Goal: Task Accomplishment & Management: Manage account settings

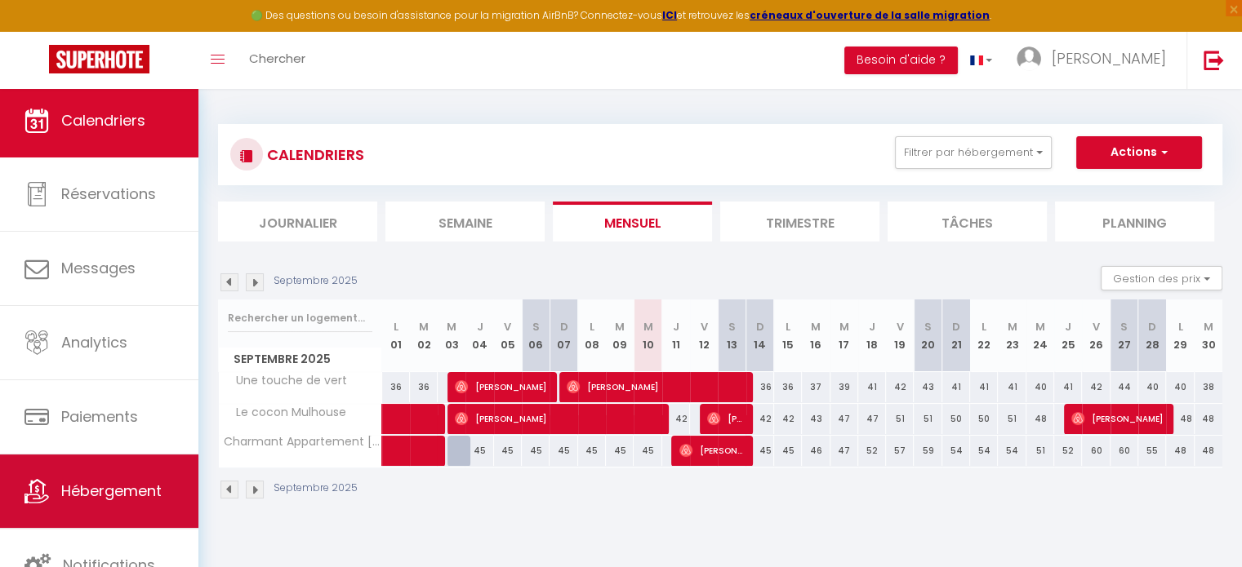
click at [95, 488] on span "Hébergement" at bounding box center [111, 491] width 100 height 20
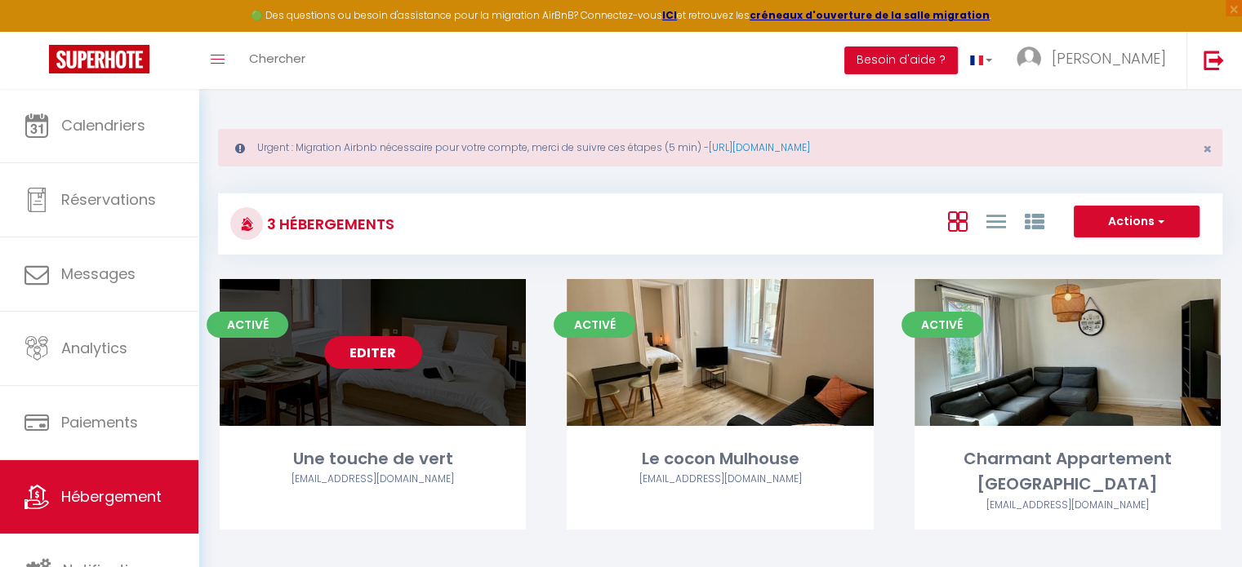
click at [380, 349] on link "Editer" at bounding box center [373, 352] width 98 height 33
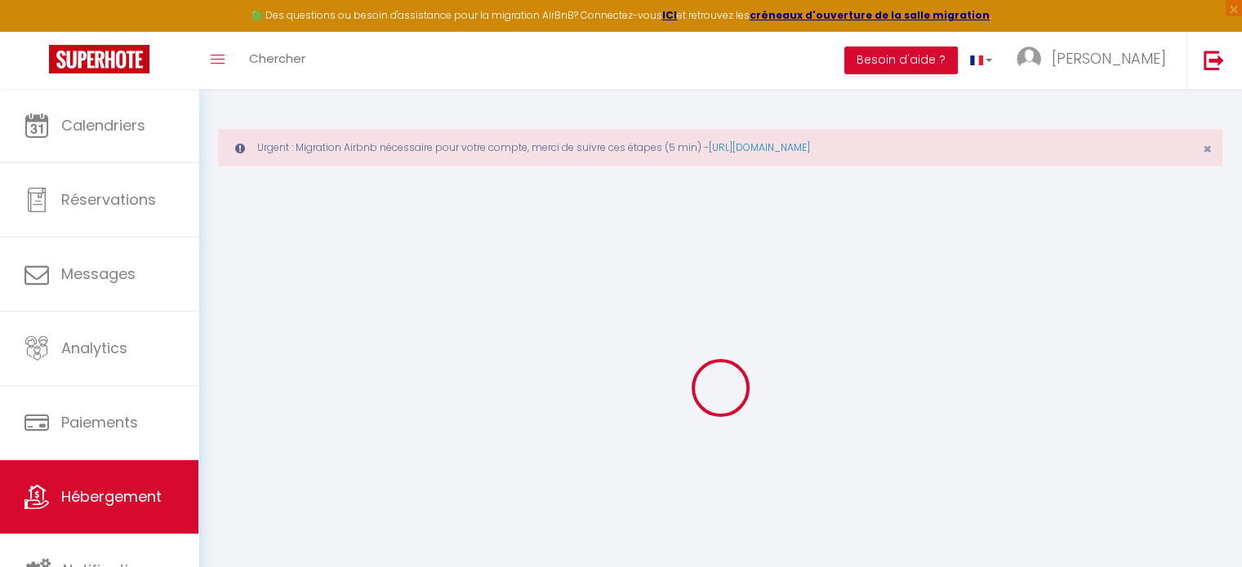
select select
checkbox input "false"
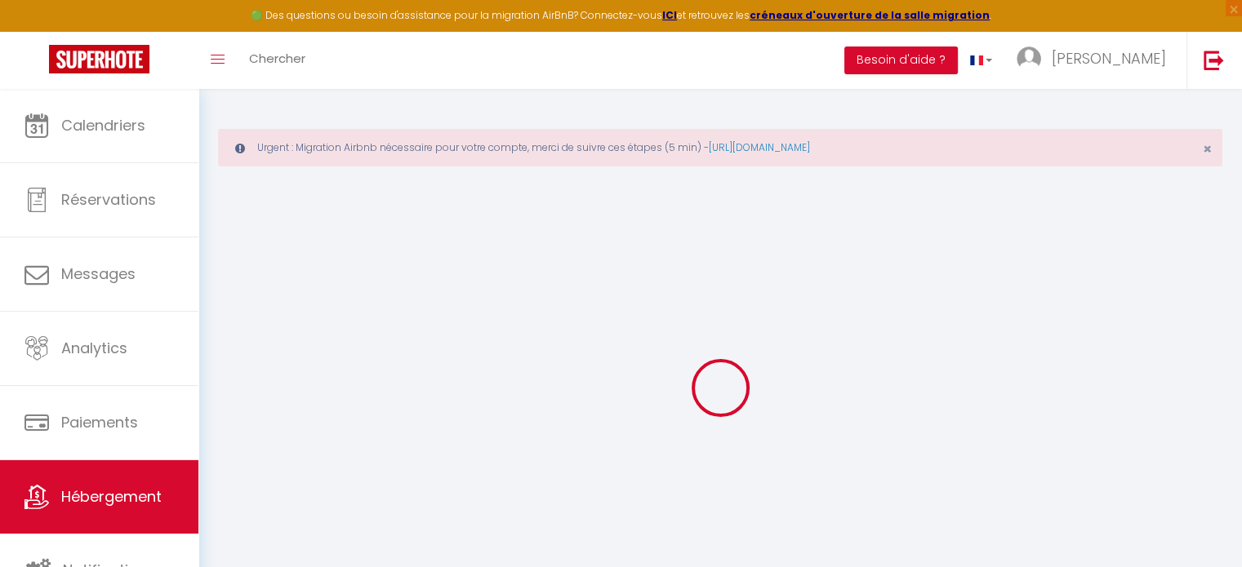
checkbox input "false"
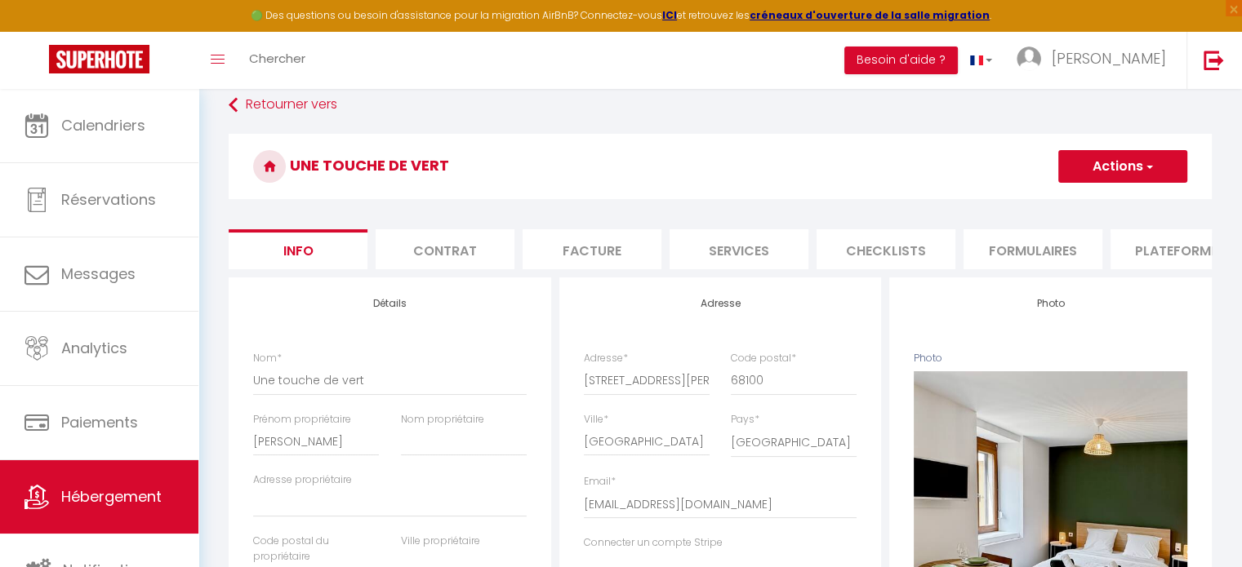
scroll to position [88, 0]
click at [945, 255] on li "Plateformes" at bounding box center [1179, 249] width 139 height 40
select select
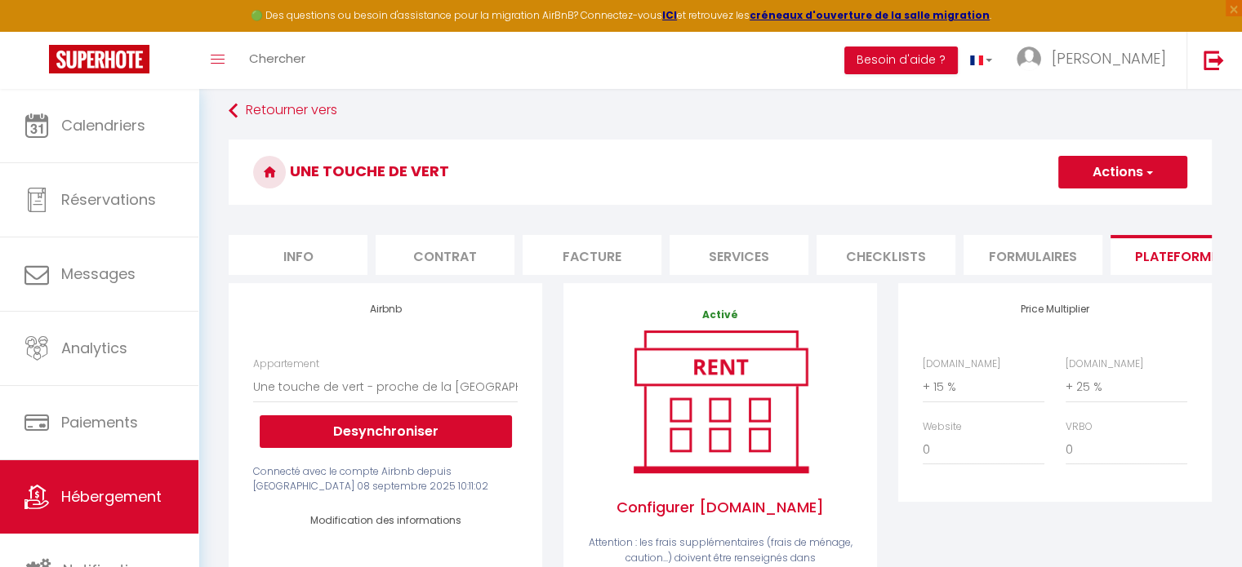
scroll to position [82, 0]
click at [719, 255] on li "Services" at bounding box center [738, 255] width 139 height 40
select select
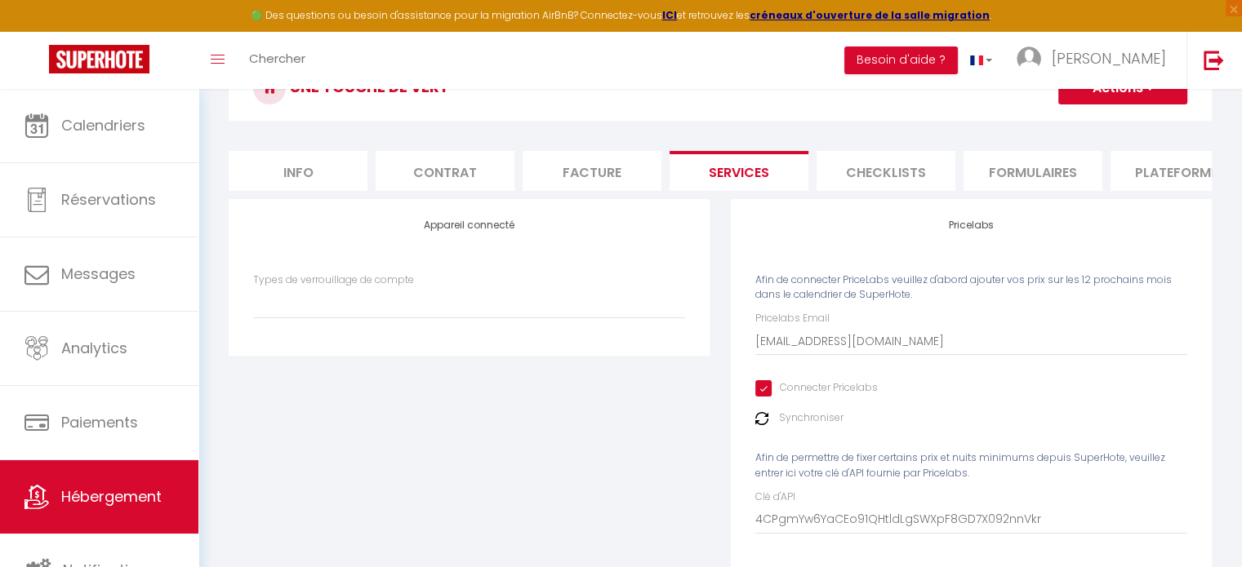
scroll to position [165, 0]
click at [591, 171] on li "Facture" at bounding box center [591, 172] width 139 height 40
select select
checkbox input "false"
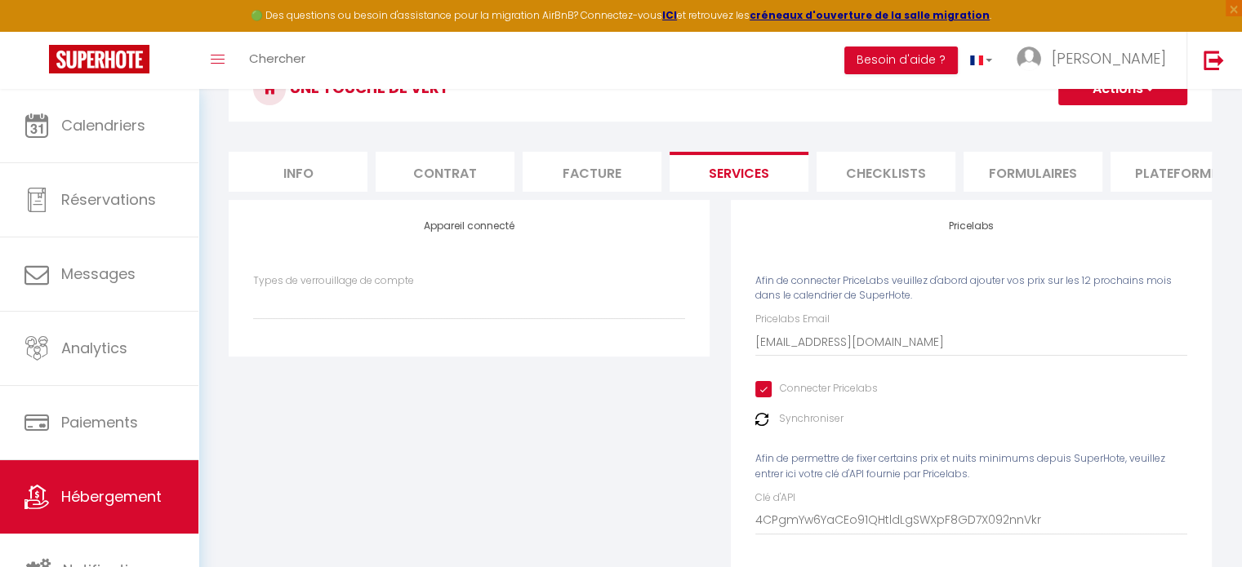
checkbox input "false"
select select
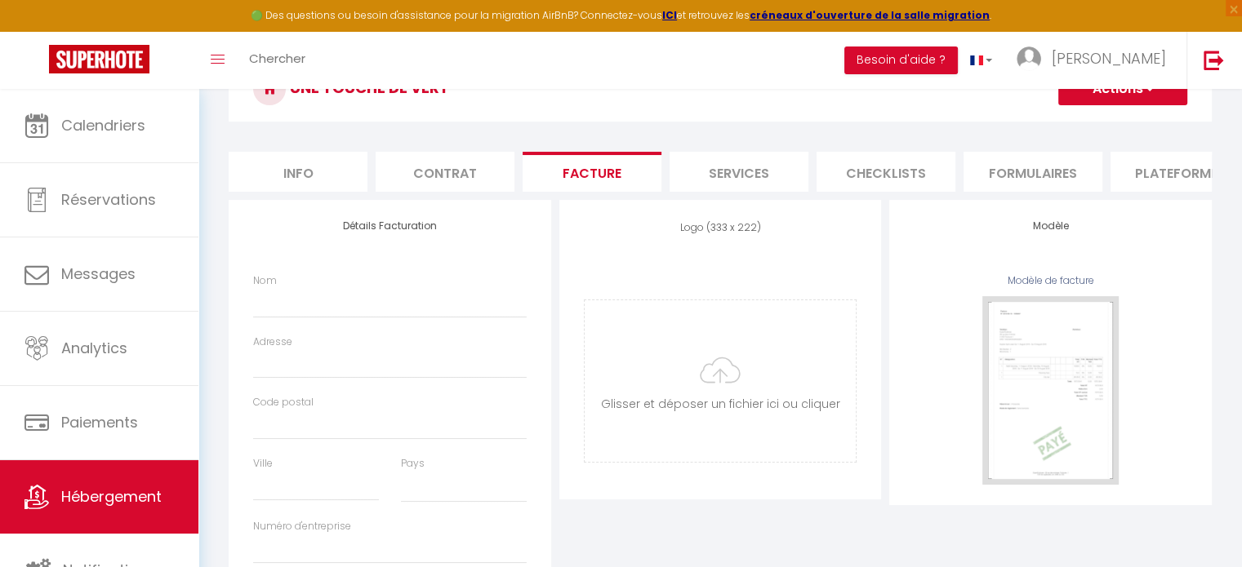
select select
checkbox input "false"
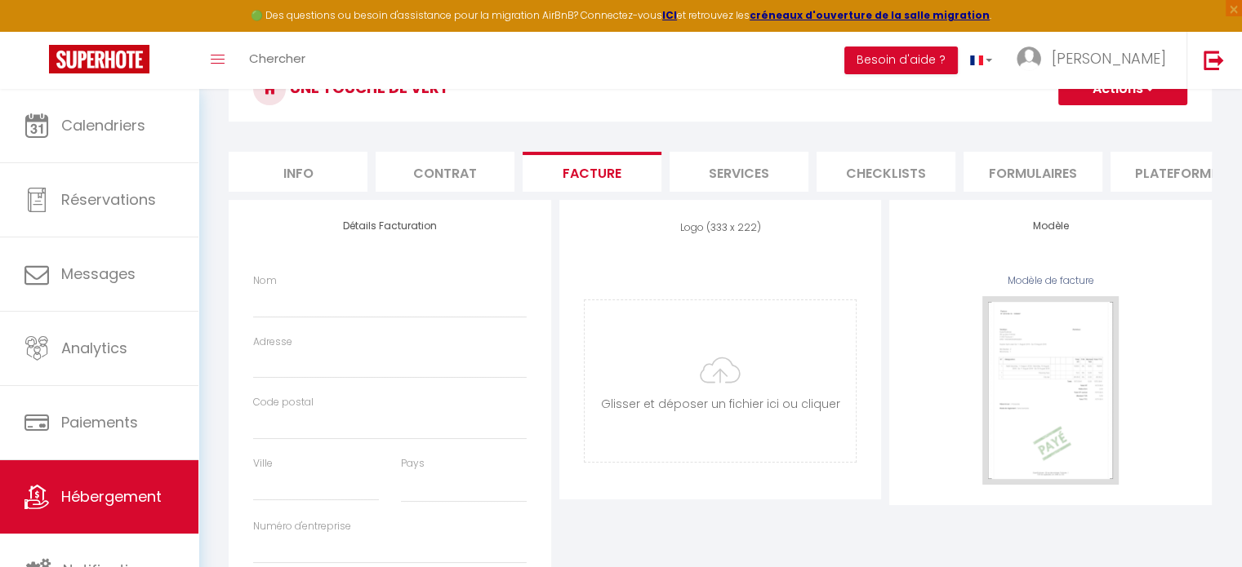
checkbox input "false"
select select
checkbox input "false"
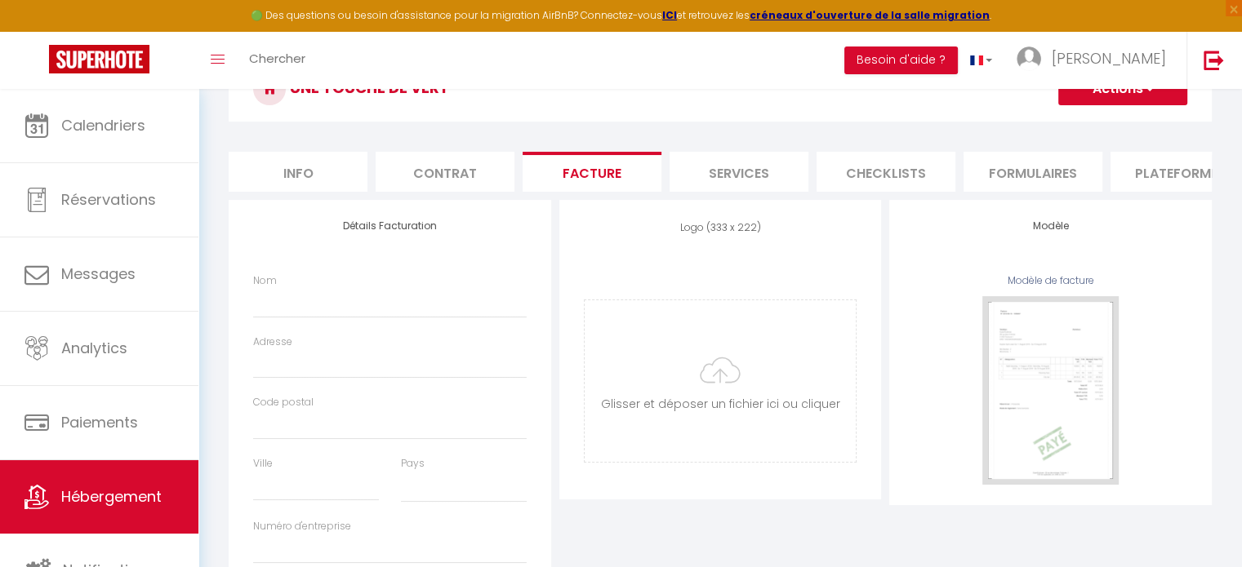
checkbox input "false"
select select
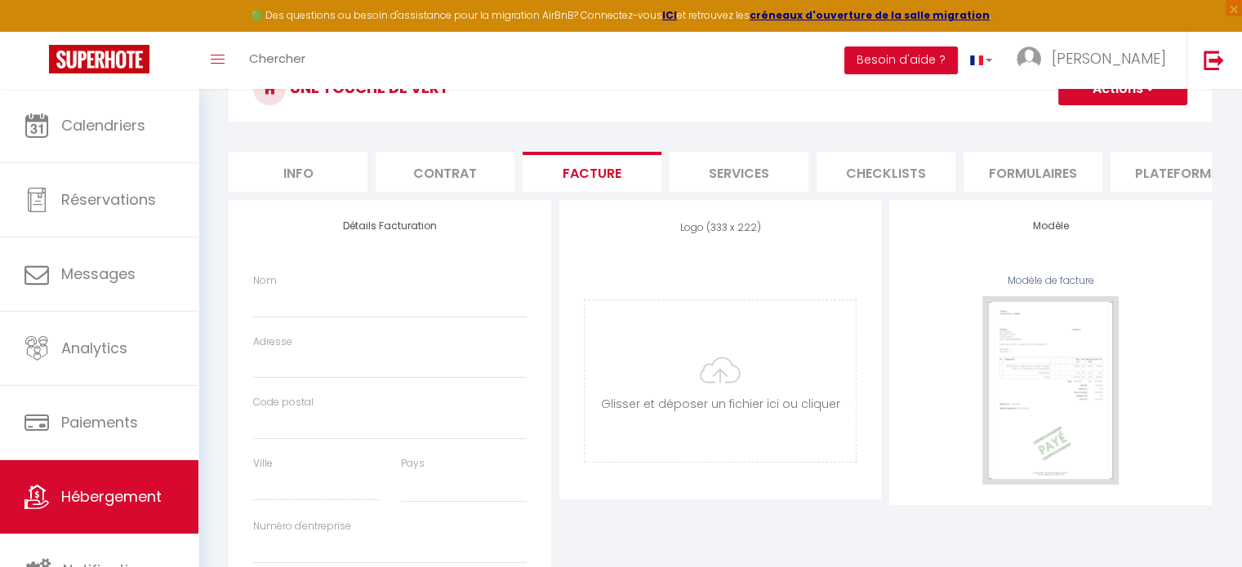
select select
checkbox input "false"
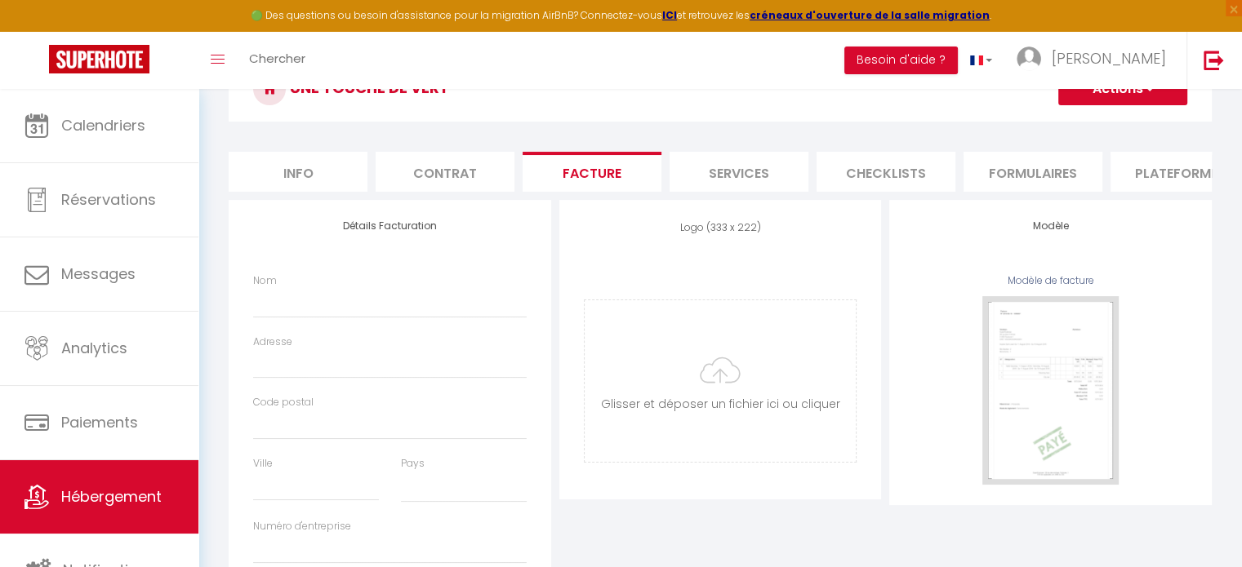
select select
checkbox input "false"
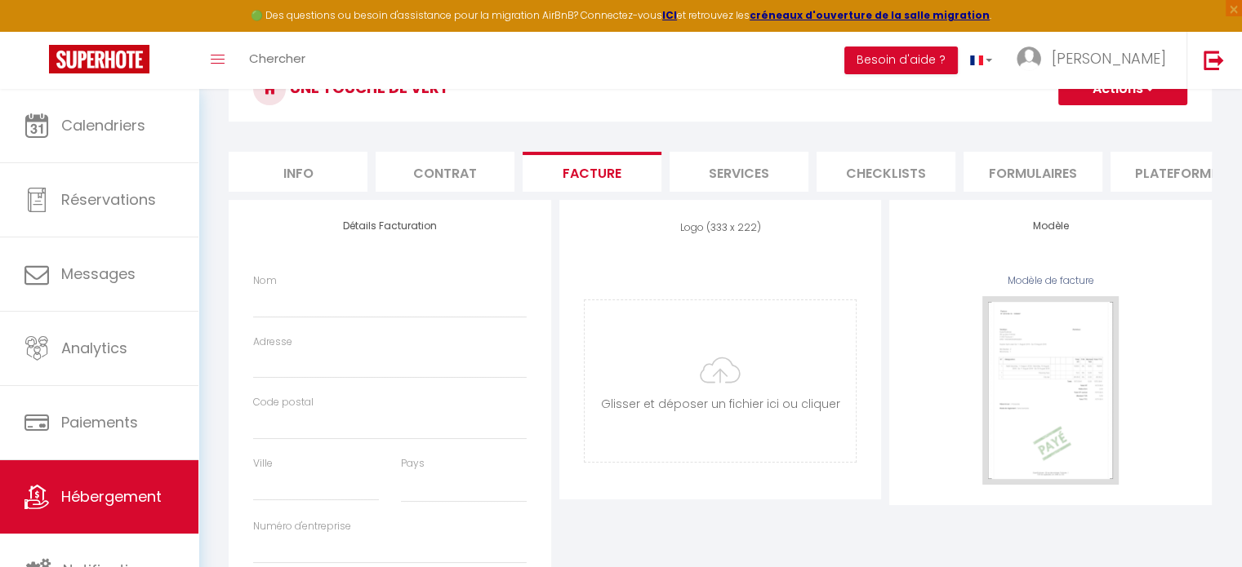
checkbox input "false"
select select
click at [435, 157] on li "Contrat" at bounding box center [445, 172] width 139 height 40
select select
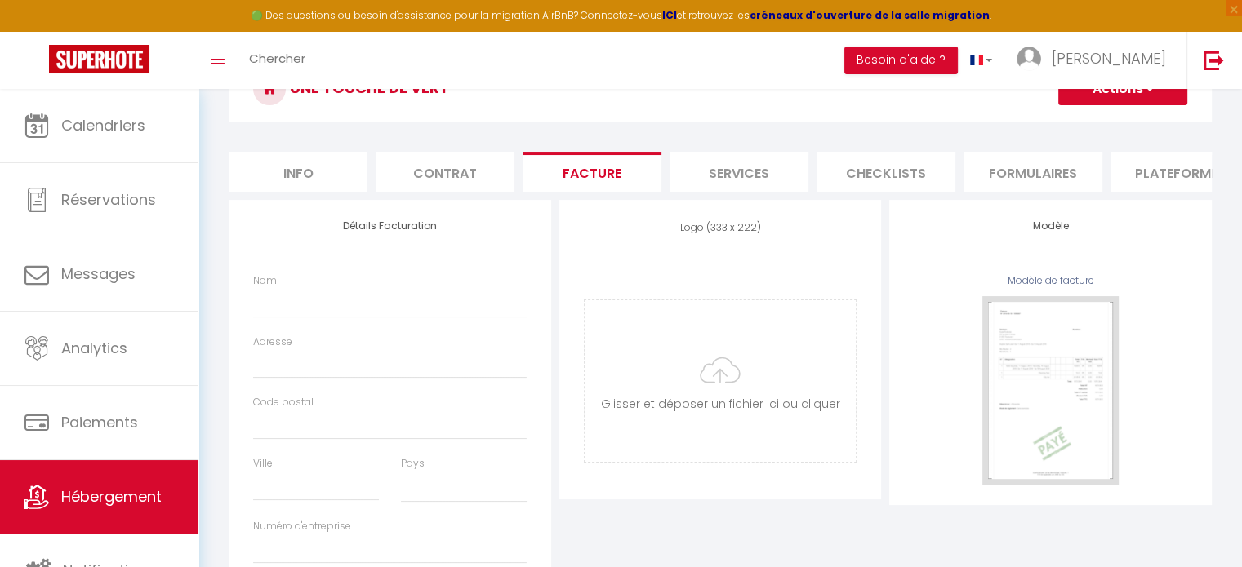
select select
checkbox input "false"
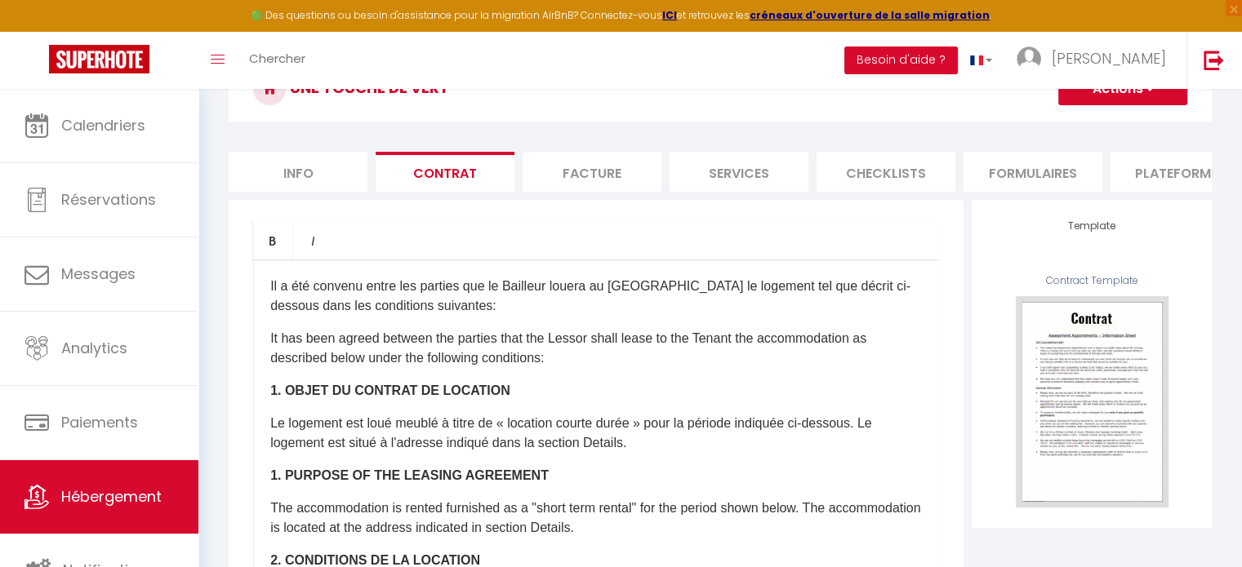
click at [313, 165] on li "Info" at bounding box center [298, 172] width 139 height 40
select select
checkbox input "false"
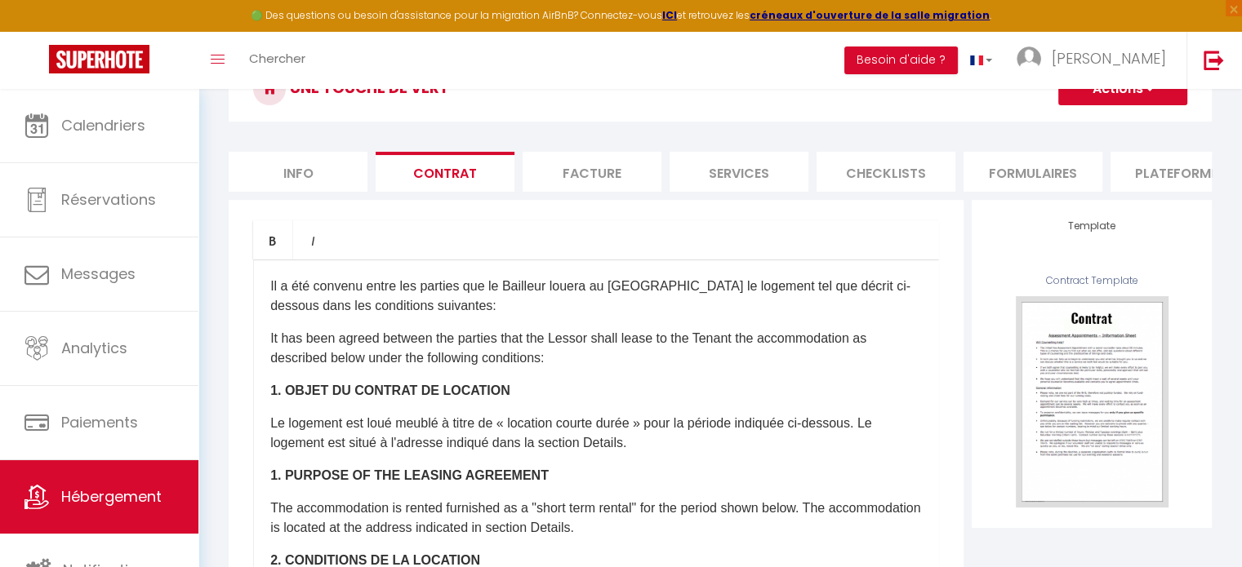
checkbox input "false"
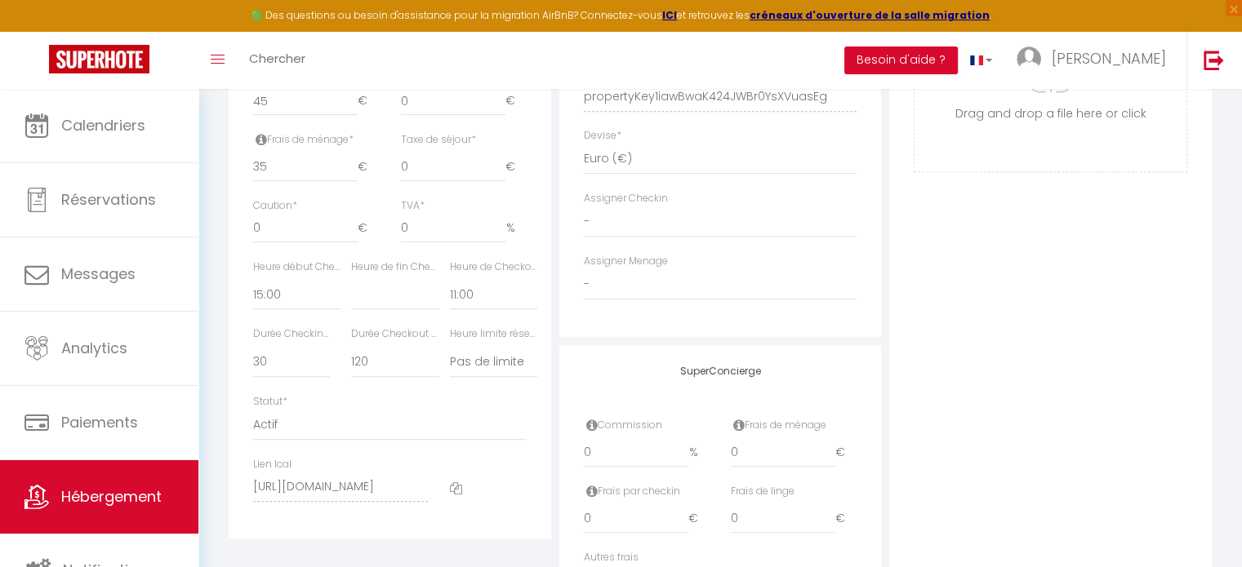
scroll to position [845, 0]
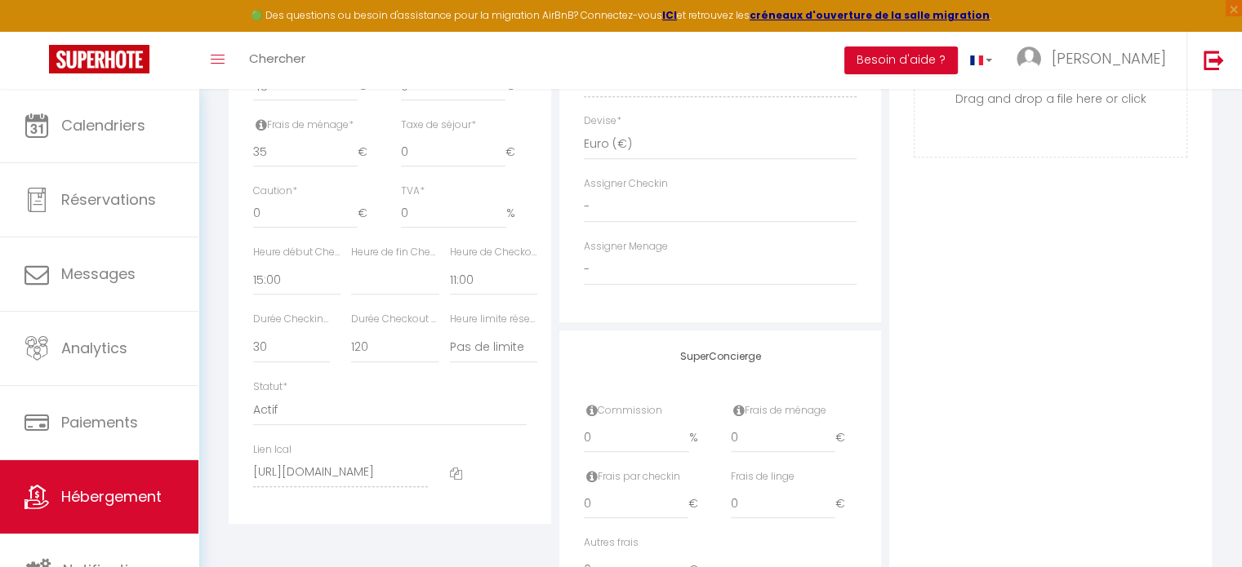
click at [262, 131] on icon at bounding box center [261, 124] width 11 height 13
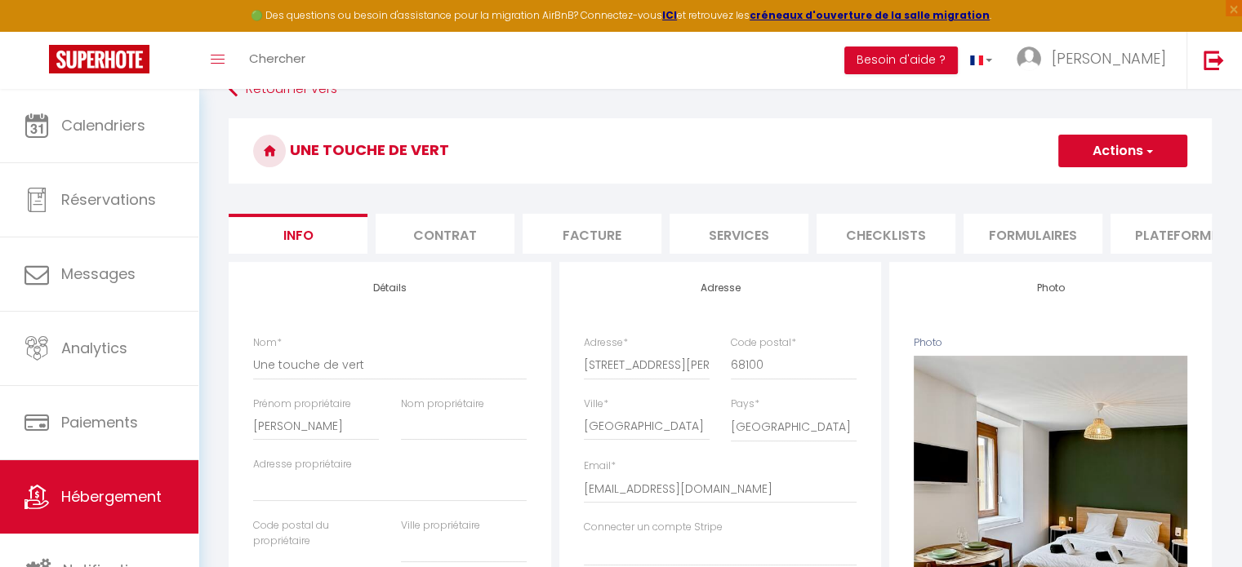
scroll to position [102, 0]
click at [945, 244] on li "Plateformes" at bounding box center [1179, 235] width 139 height 40
select select
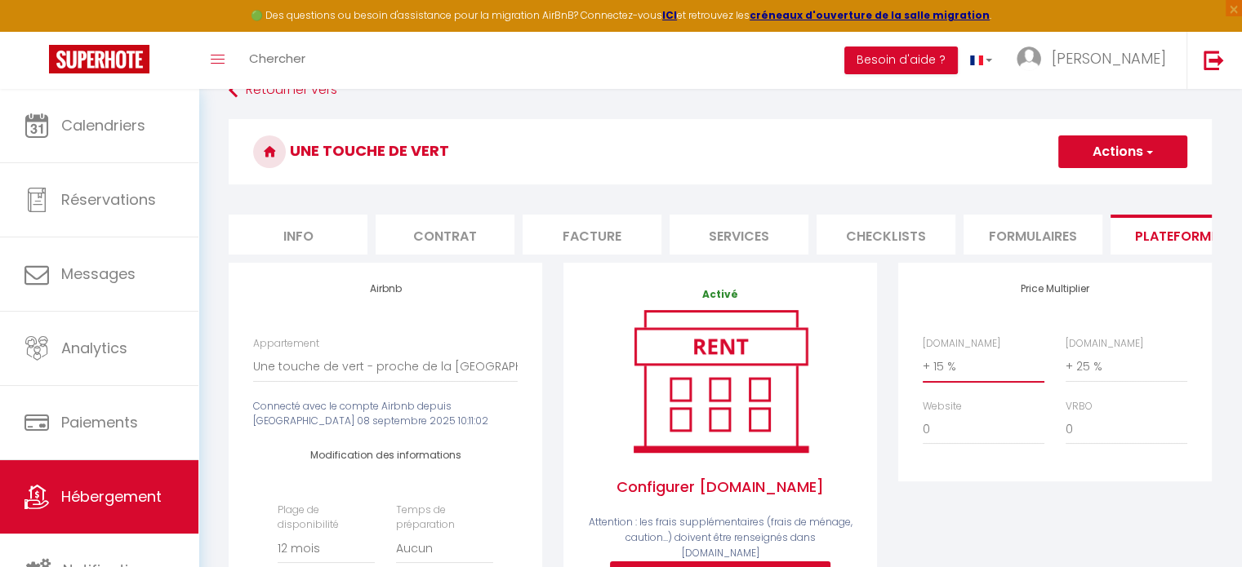
click at [945, 378] on select "0 + 1 % + 2 % + 3 % + 4 % + 5 % + 6 % + 7 % + 8 % + 9 %" at bounding box center [984, 366] width 122 height 31
select select "+ 22 %"
click at [923, 362] on select "0 + 1 % + 2 % + 3 % + 4 % + 5 % + 6 % + 7 % + 8 % + 9 %" at bounding box center [984, 366] width 122 height 31
select select
click at [945, 148] on button "Actions" at bounding box center [1122, 152] width 129 height 33
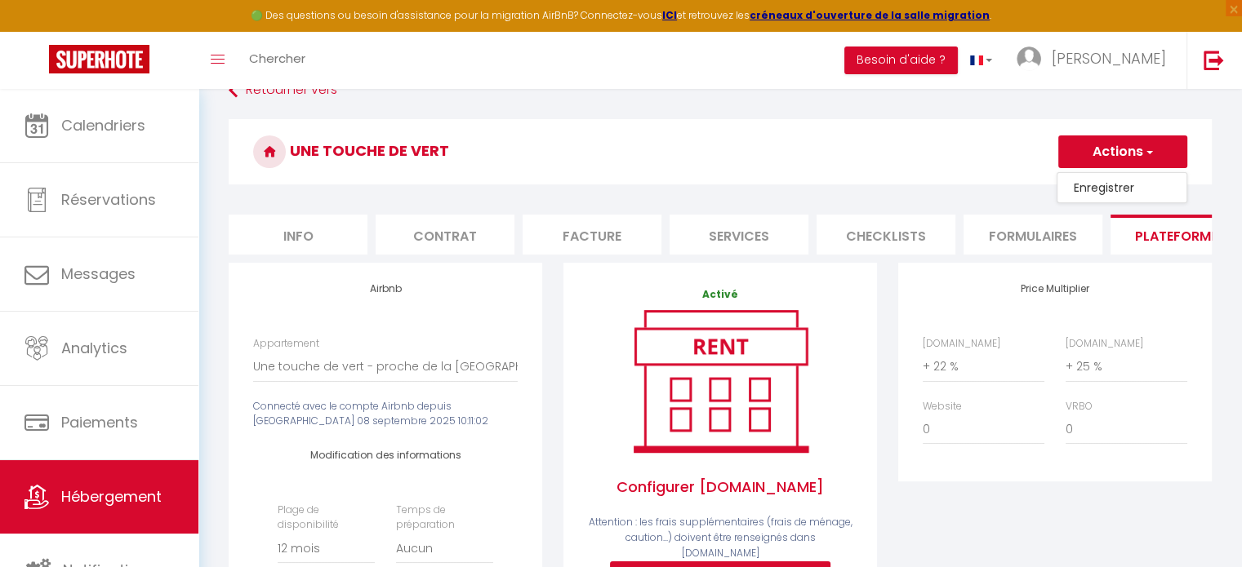
click at [945, 188] on link "Enregistrer" at bounding box center [1121, 187] width 129 height 21
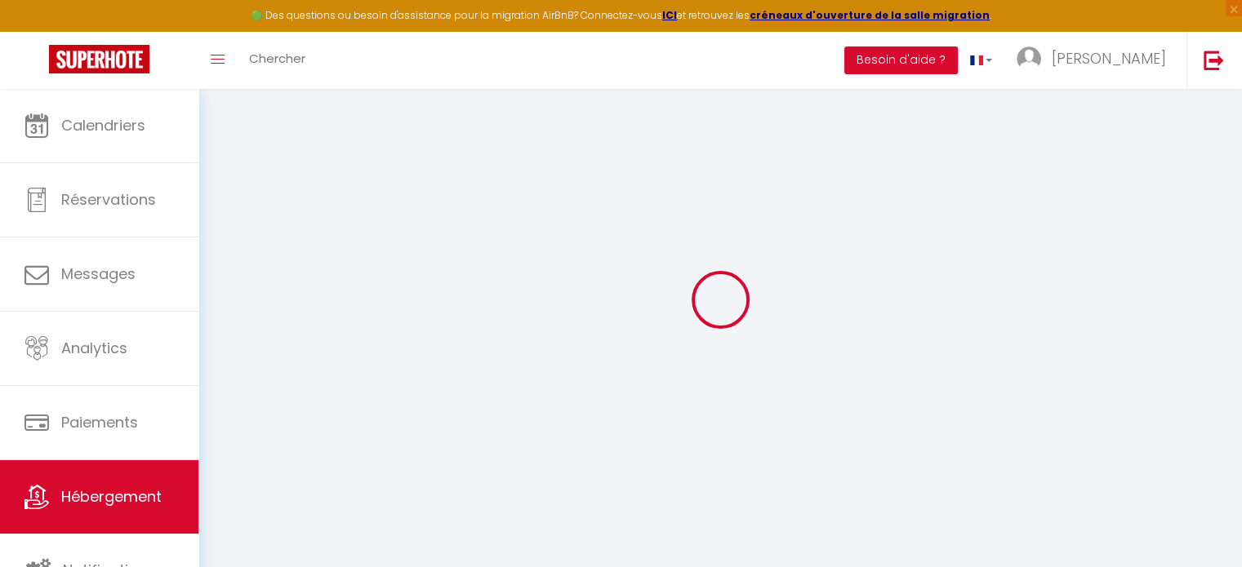
select select "365"
select select "EUR"
select select
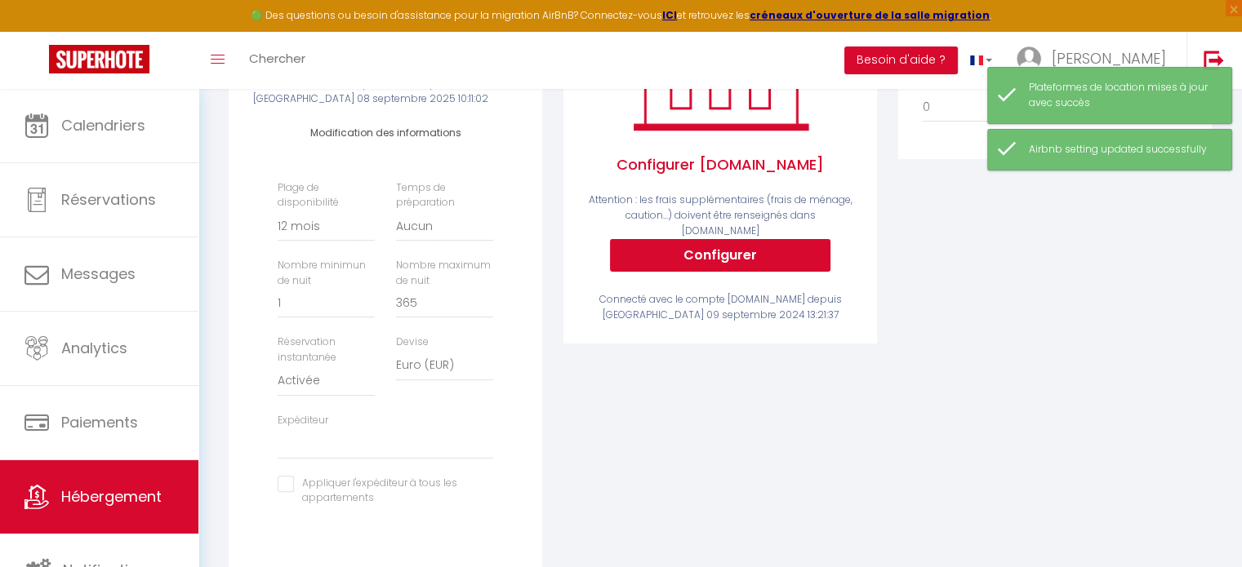
scroll to position [427, 0]
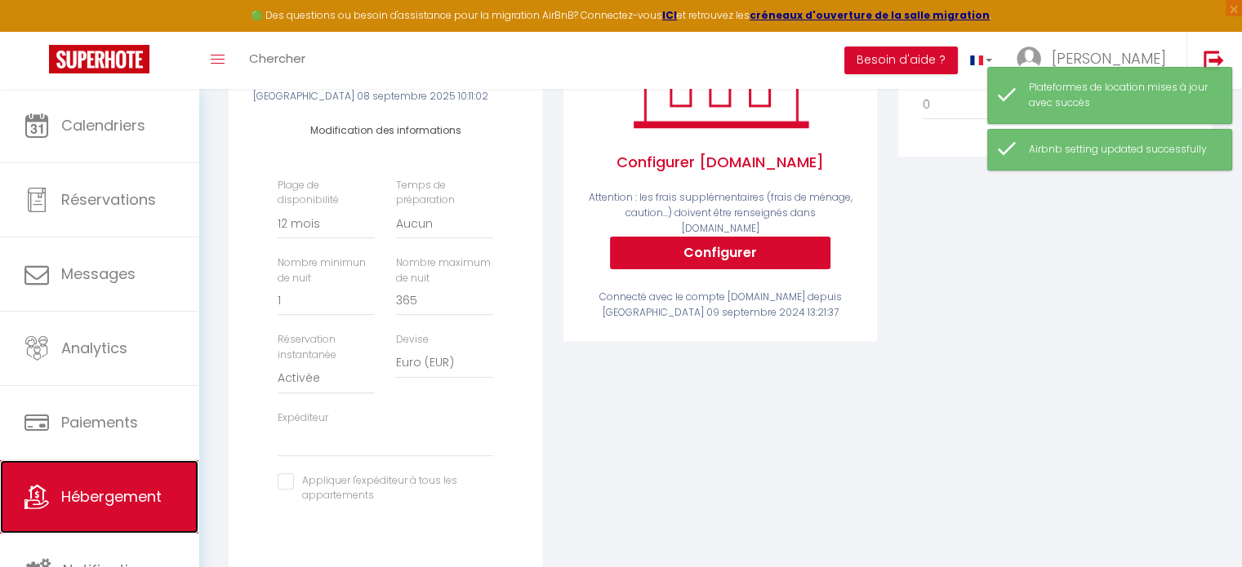
click at [100, 487] on span "Hébergement" at bounding box center [111, 497] width 100 height 20
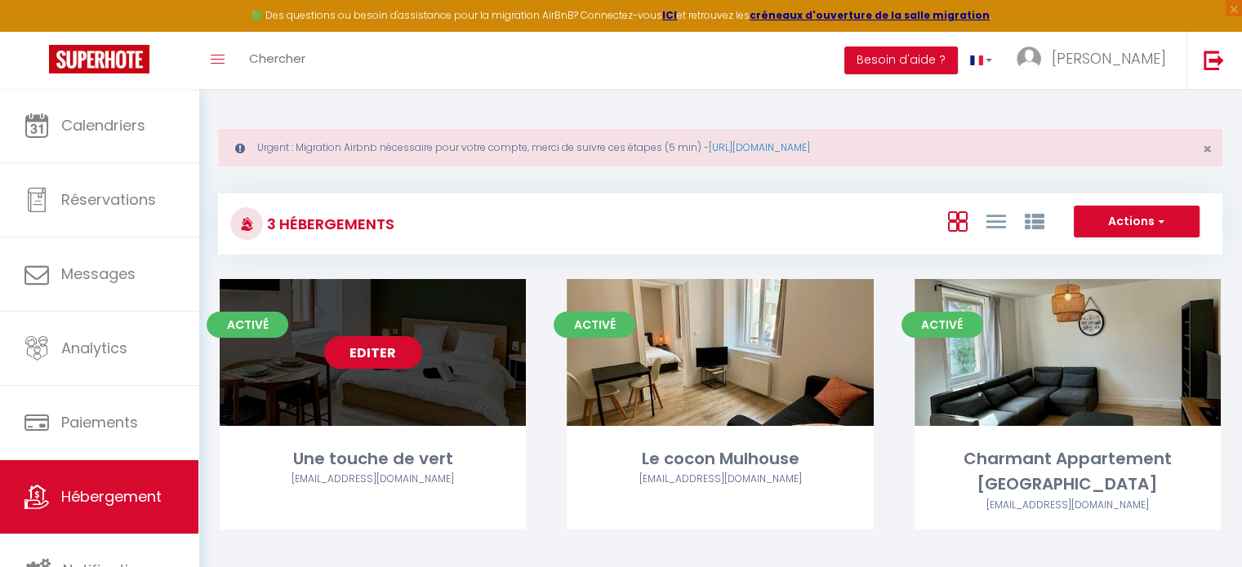
click at [372, 353] on link "Editer" at bounding box center [373, 352] width 98 height 33
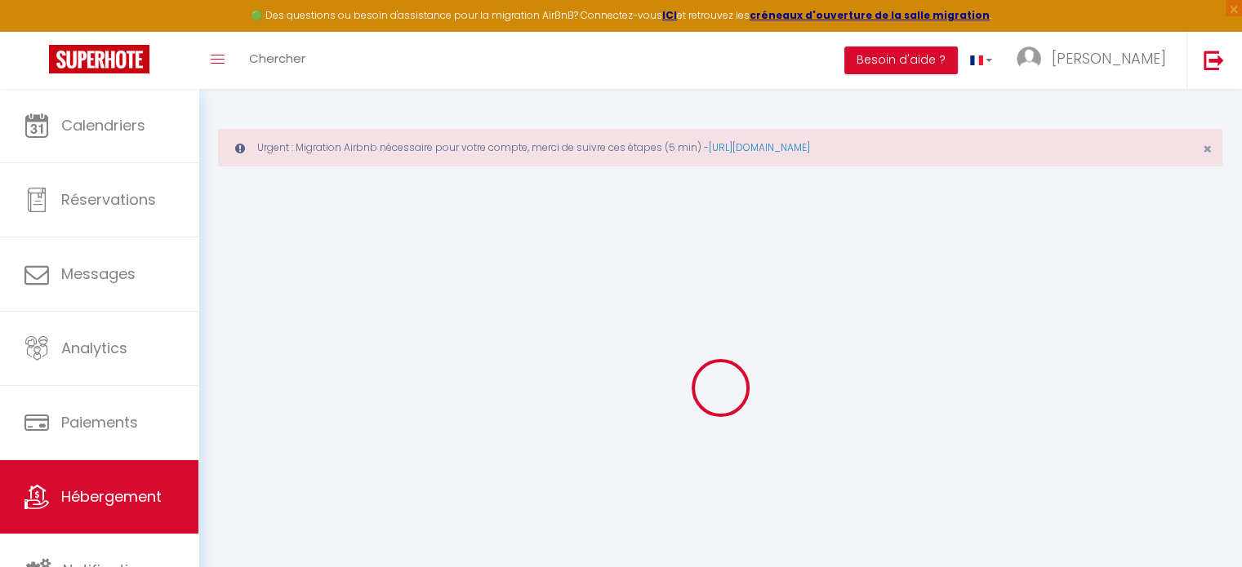
select select
checkbox input "false"
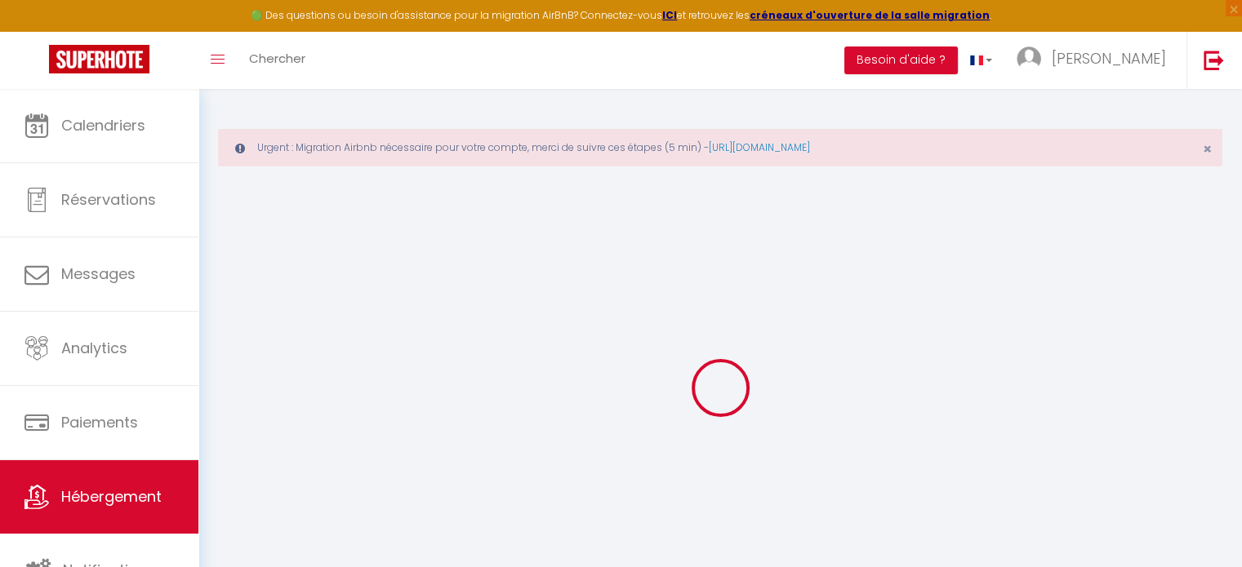
select select "15:00"
select select
select select "11:00"
select select "30"
select select "120"
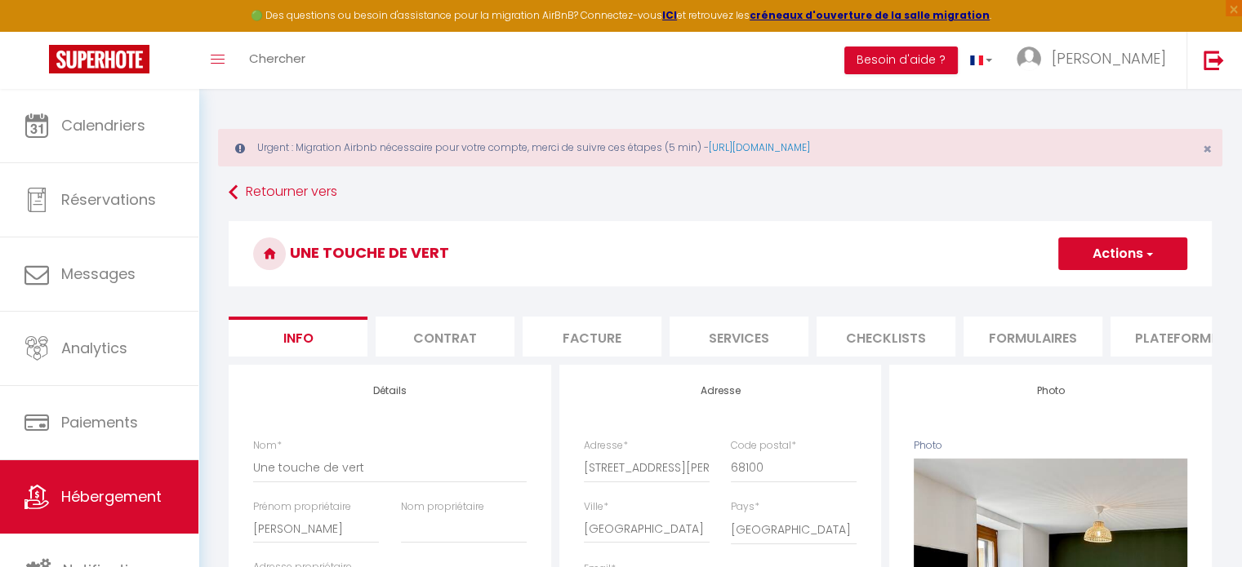
click at [945, 336] on li "Plateformes" at bounding box center [1179, 337] width 139 height 40
select select
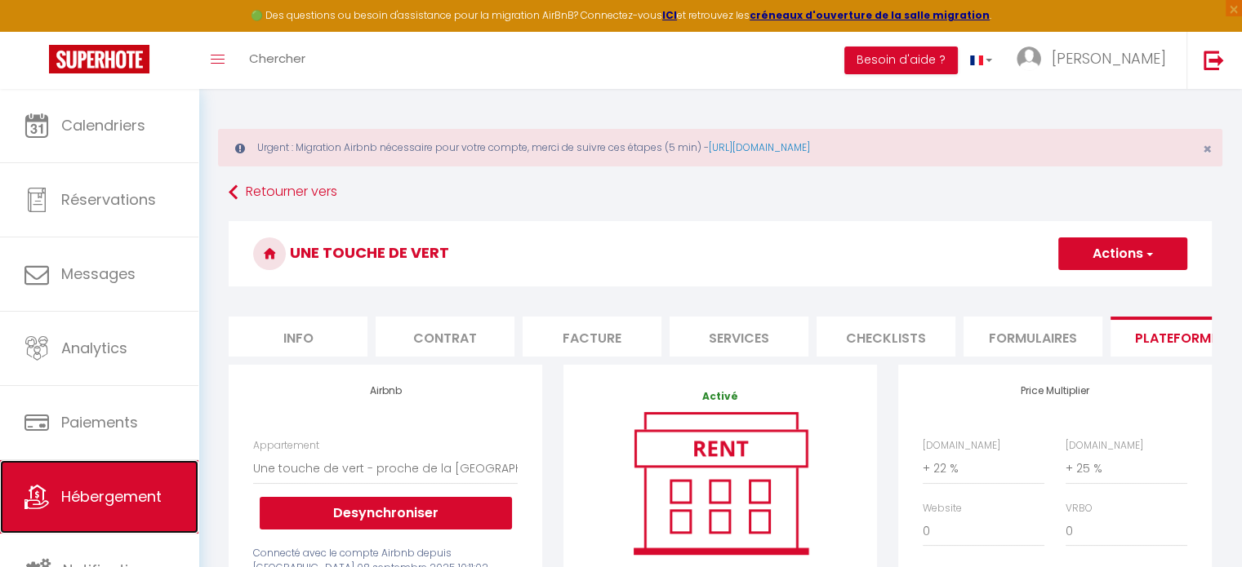
click at [85, 489] on span "Hébergement" at bounding box center [111, 497] width 100 height 20
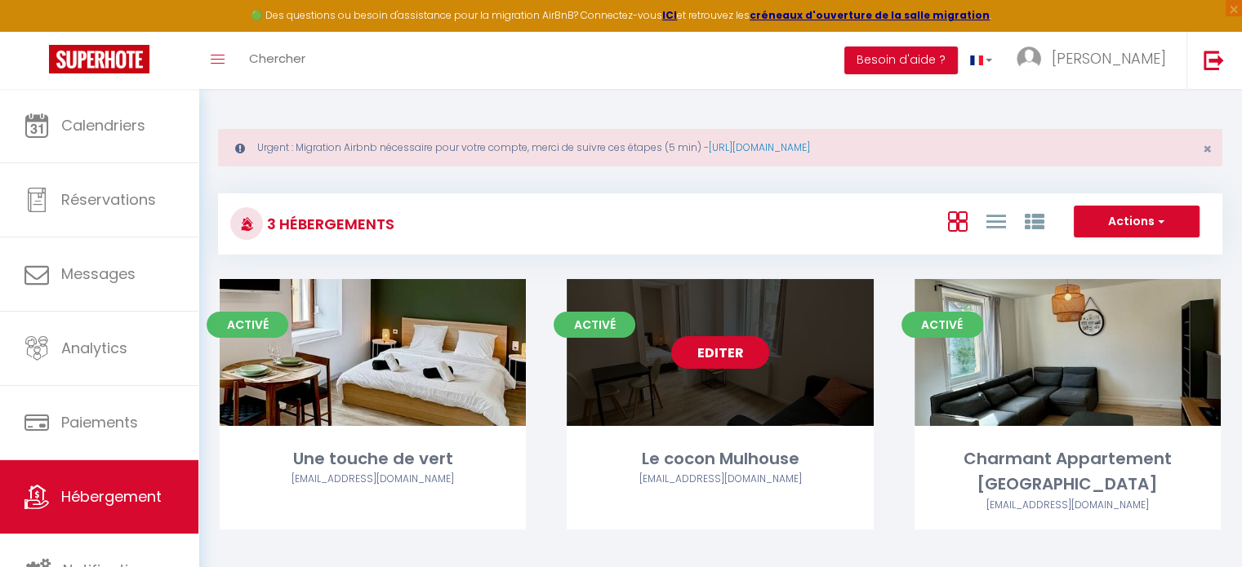
click at [711, 344] on link "Editer" at bounding box center [720, 352] width 98 height 33
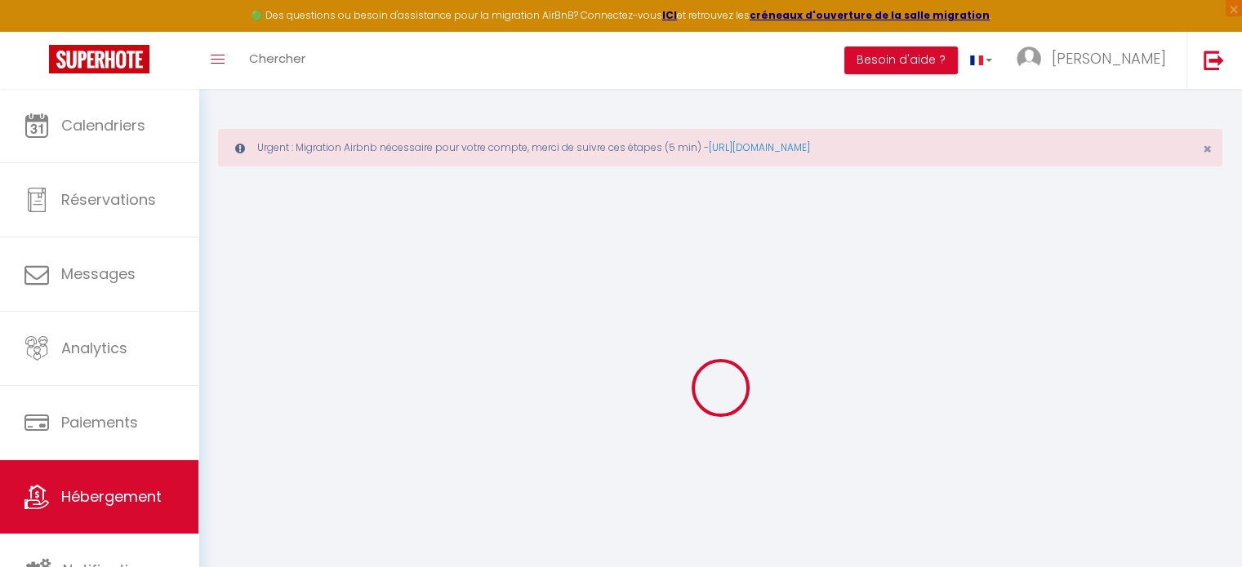
select select
checkbox input "false"
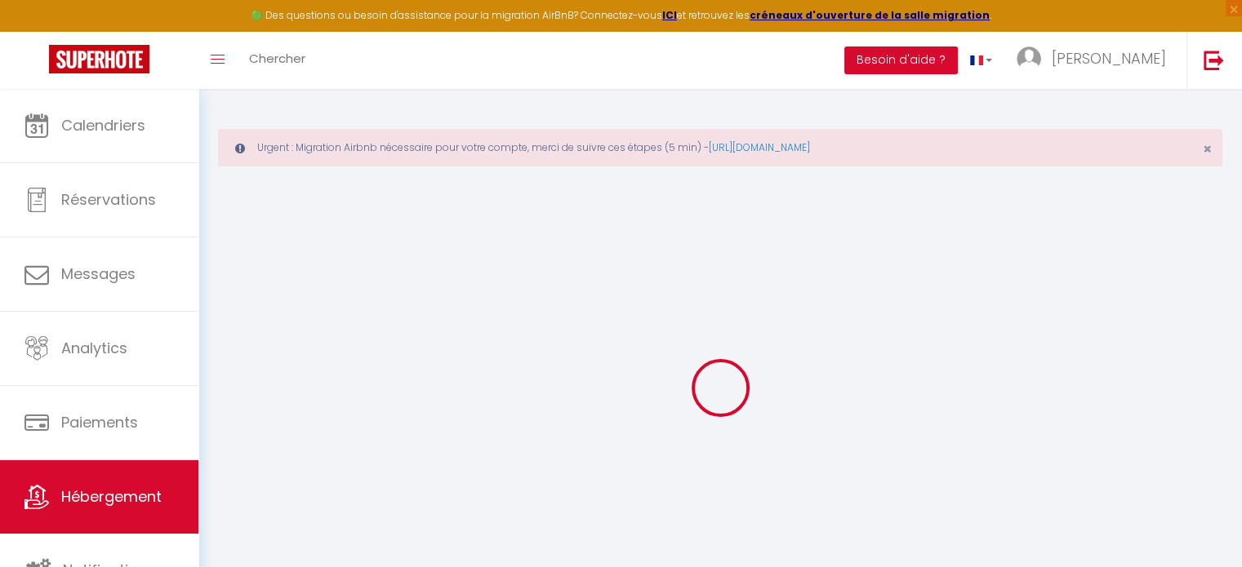
checkbox input "false"
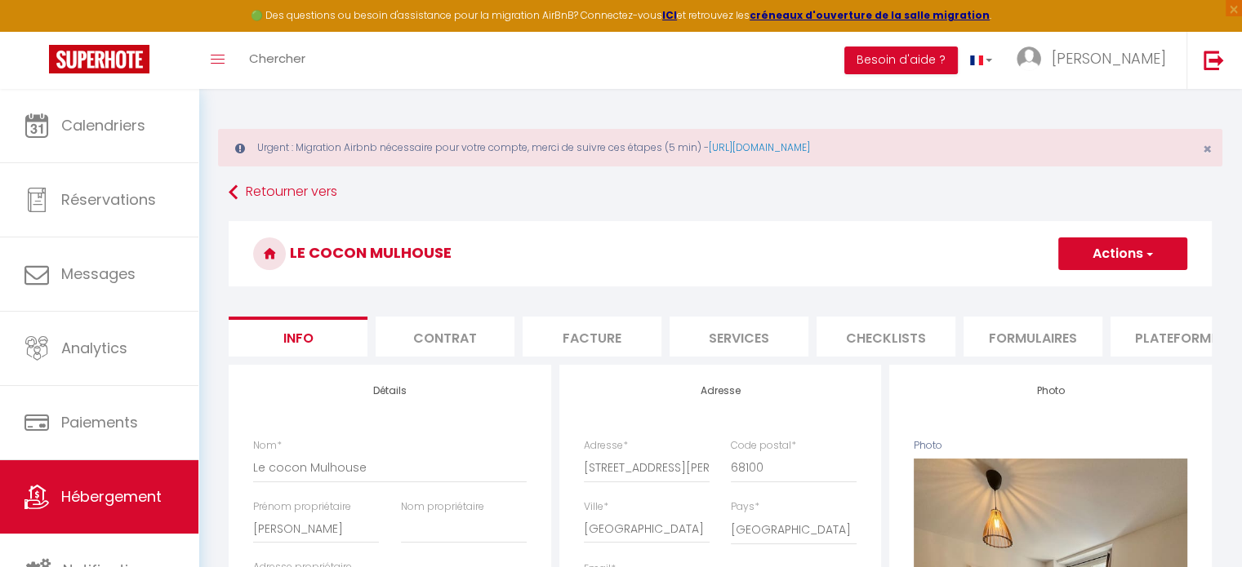
select select
checkbox input "false"
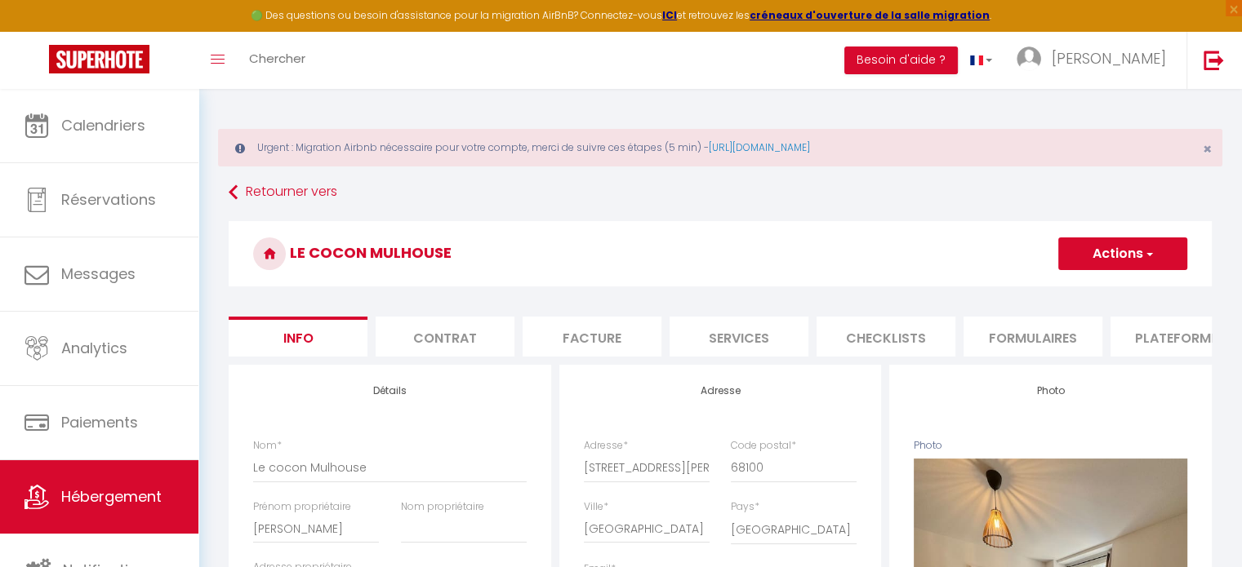
checkbox input "false"
click at [945, 336] on li "Plateformes" at bounding box center [1179, 337] width 139 height 40
select select
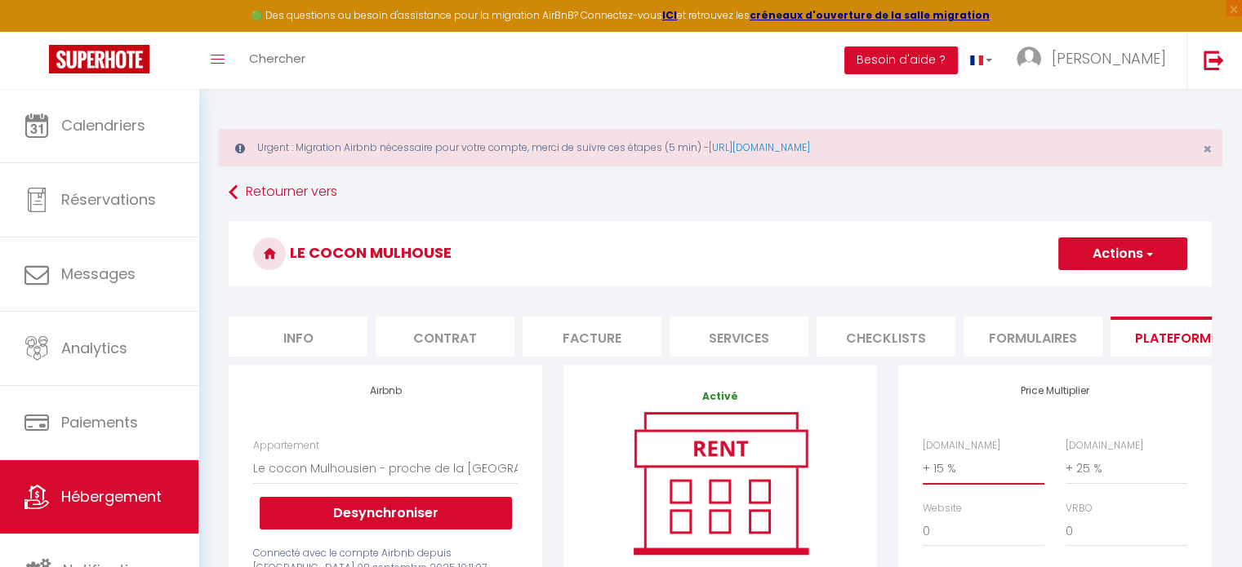
click at [945, 478] on select "0 + 1 % + 2 % + 3 % + 4 % + 5 % + 6 % + 7 % + 8 % + 9 %" at bounding box center [984, 468] width 122 height 31
select select "+ 22 %"
click at [923, 465] on select "0 + 1 % + 2 % + 3 % + 4 % + 5 % + 6 % + 7 % + 8 % + 9 %" at bounding box center [984, 468] width 122 height 31
select select
click at [945, 253] on button "Actions" at bounding box center [1122, 254] width 129 height 33
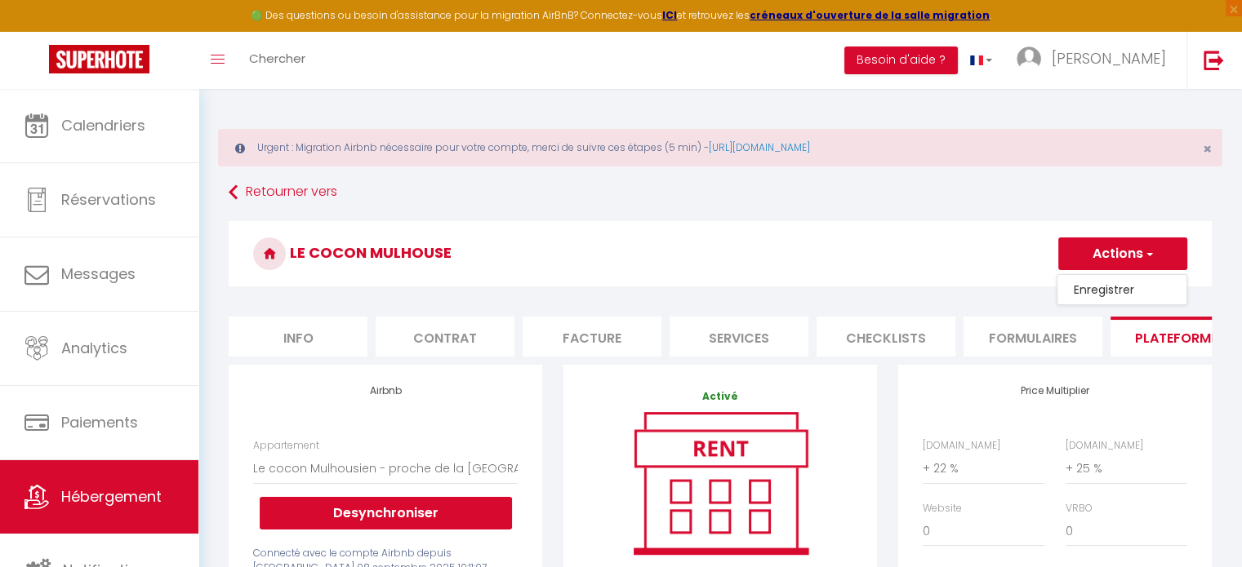
click at [945, 282] on link "Enregistrer" at bounding box center [1121, 289] width 129 height 21
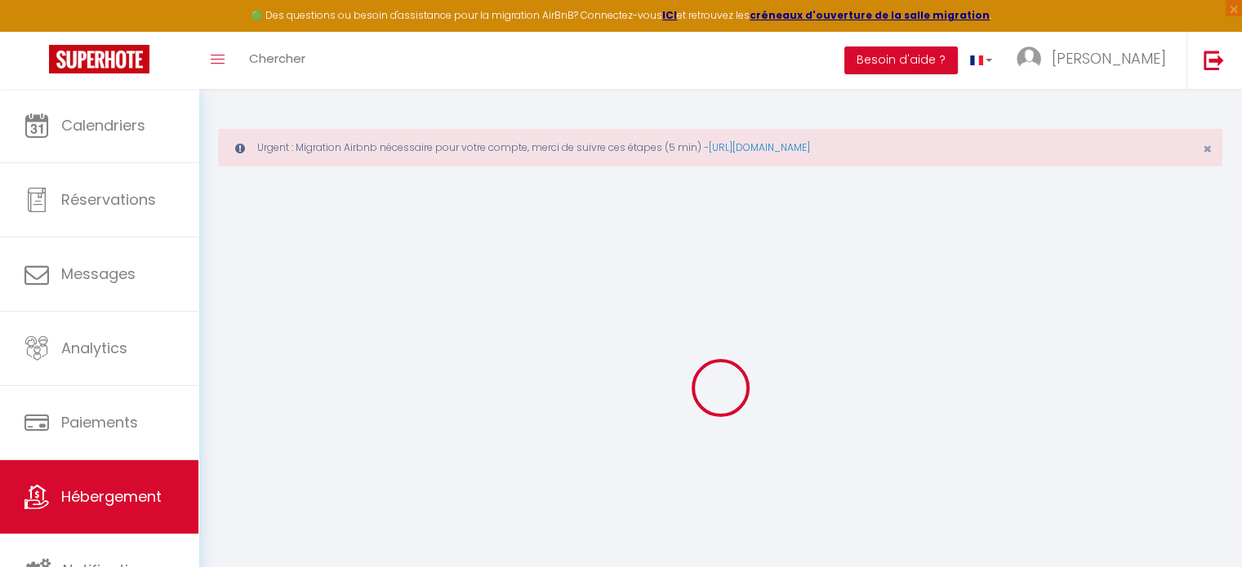
select select "365"
select select "EUR"
select select
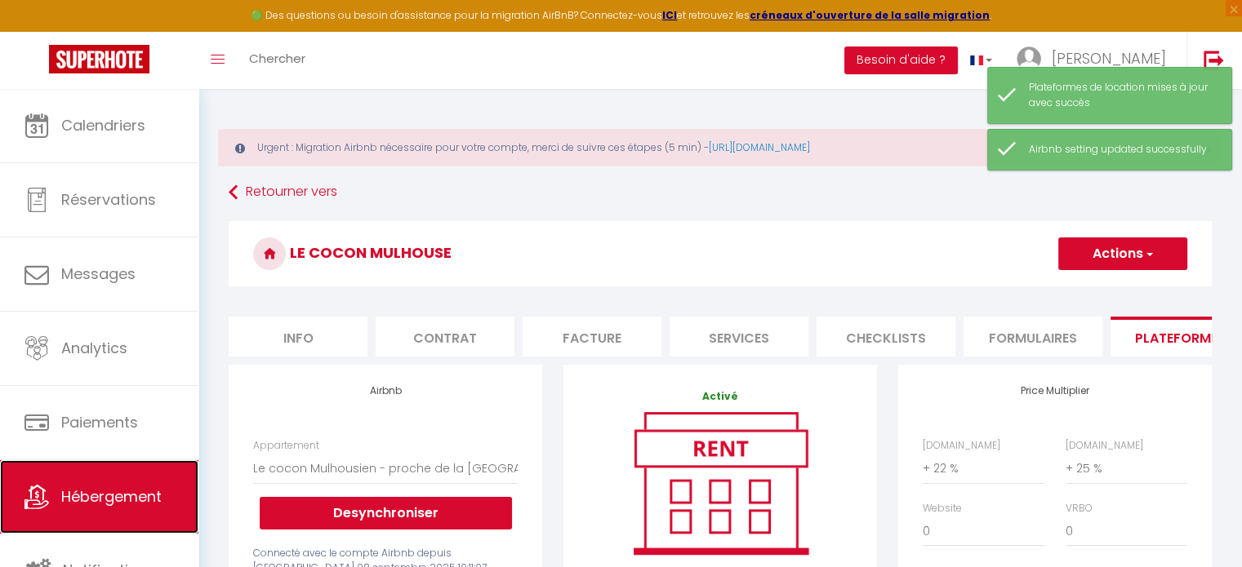
click at [61, 505] on span "Hébergement" at bounding box center [111, 497] width 100 height 20
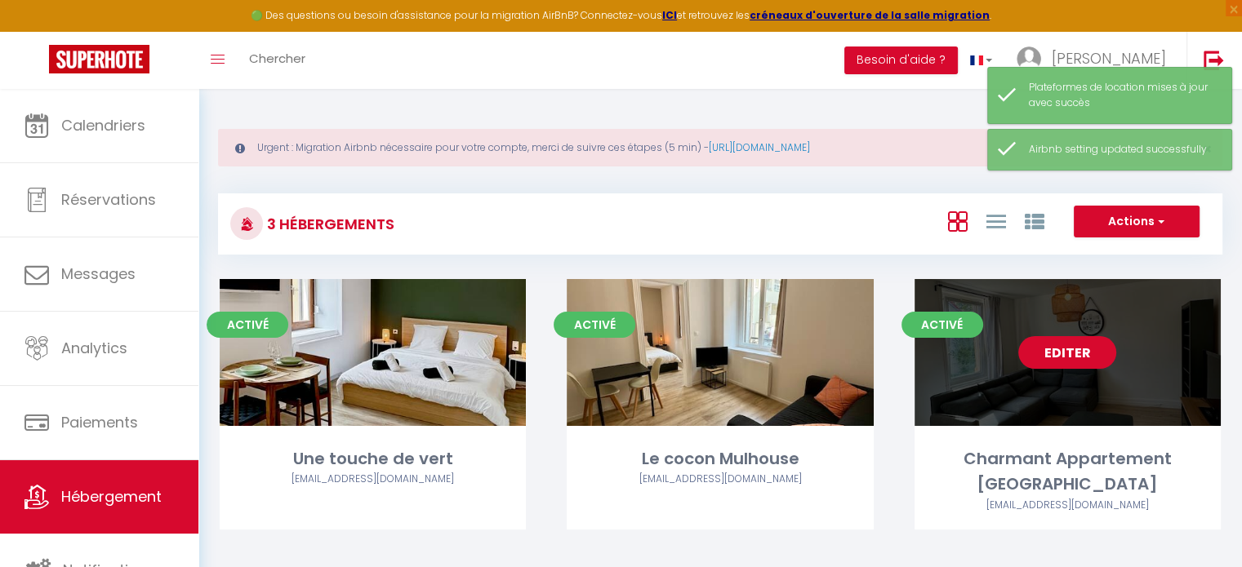
click at [945, 345] on link "Editer" at bounding box center [1067, 352] width 98 height 33
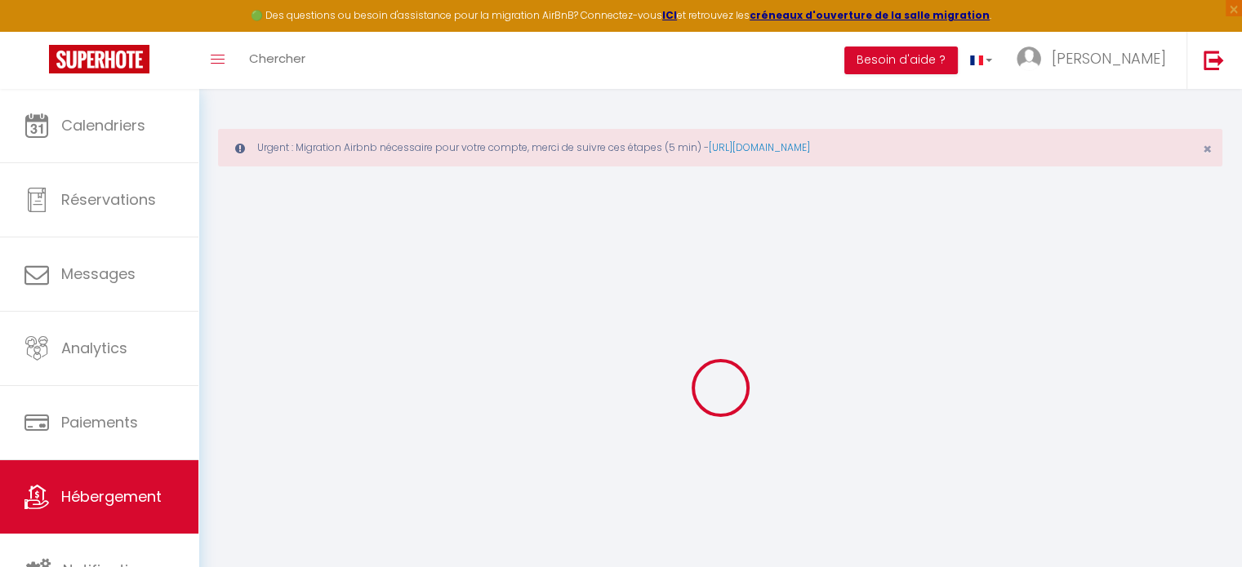
select select "+ 15 %"
select select "+ 25 %"
select select "15:00"
select select
select select "11:00"
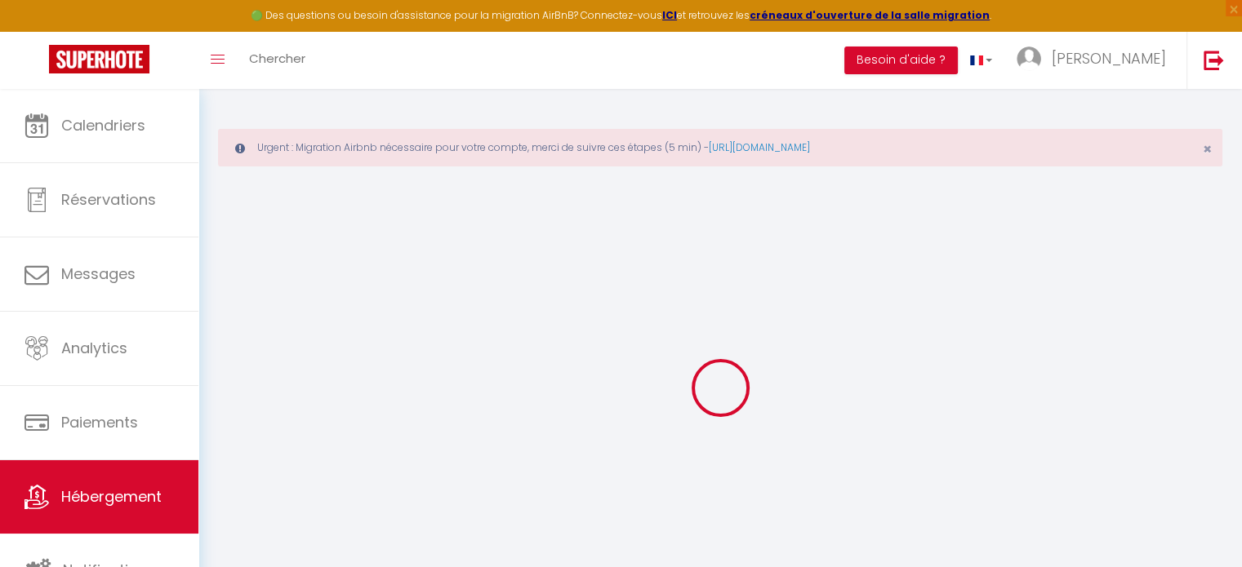
select select "30"
select select "120"
select select
checkbox input "false"
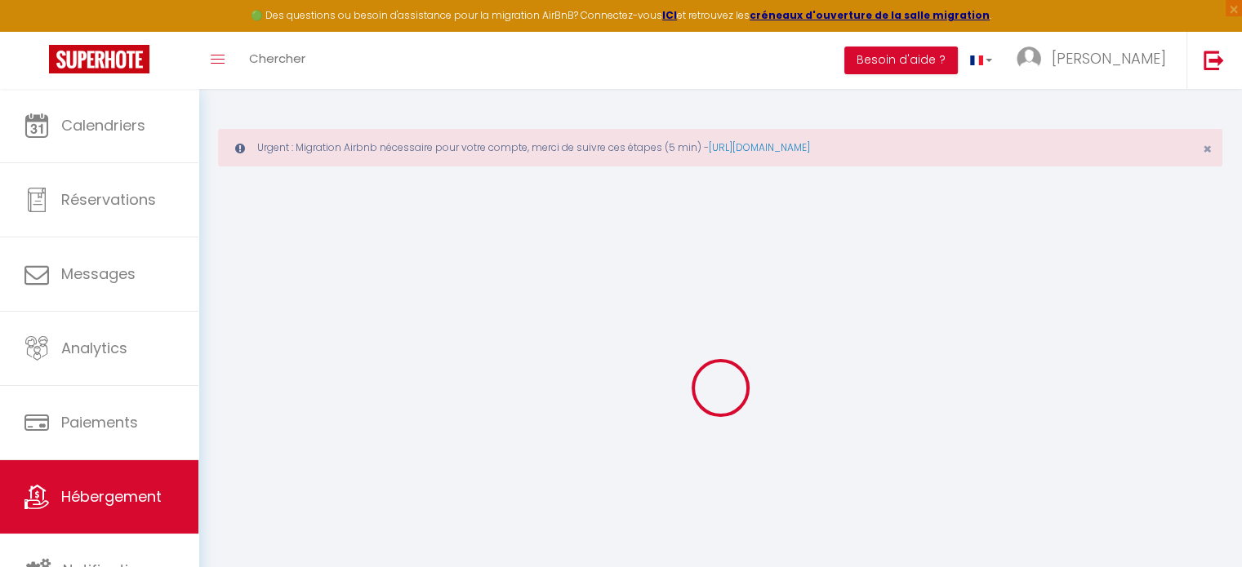
checkbox input "false"
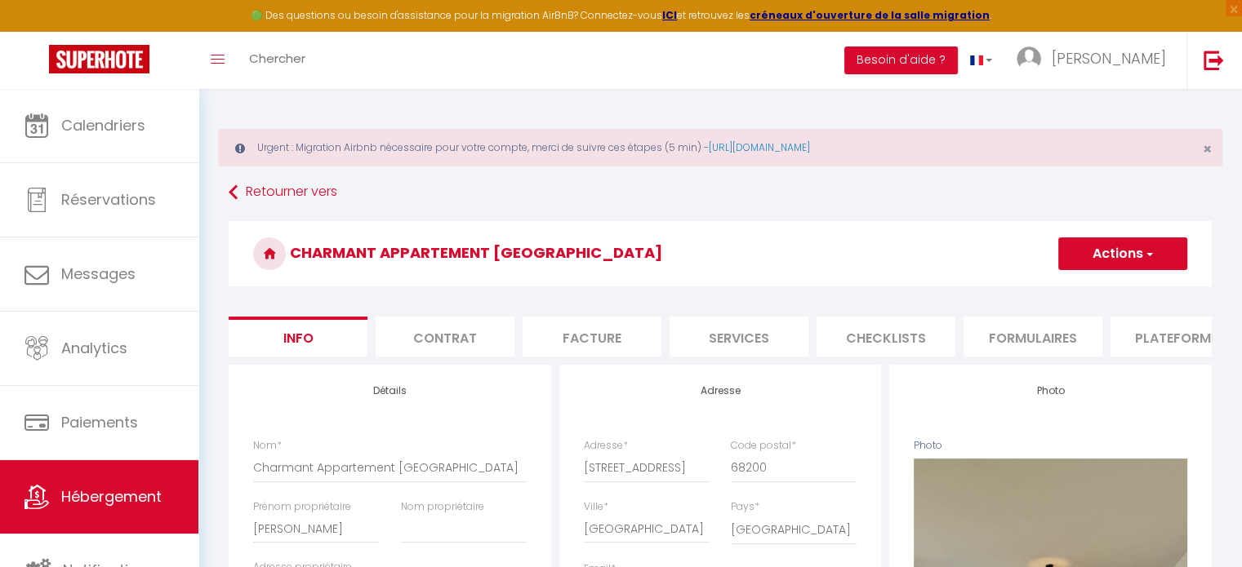
select select
checkbox input "false"
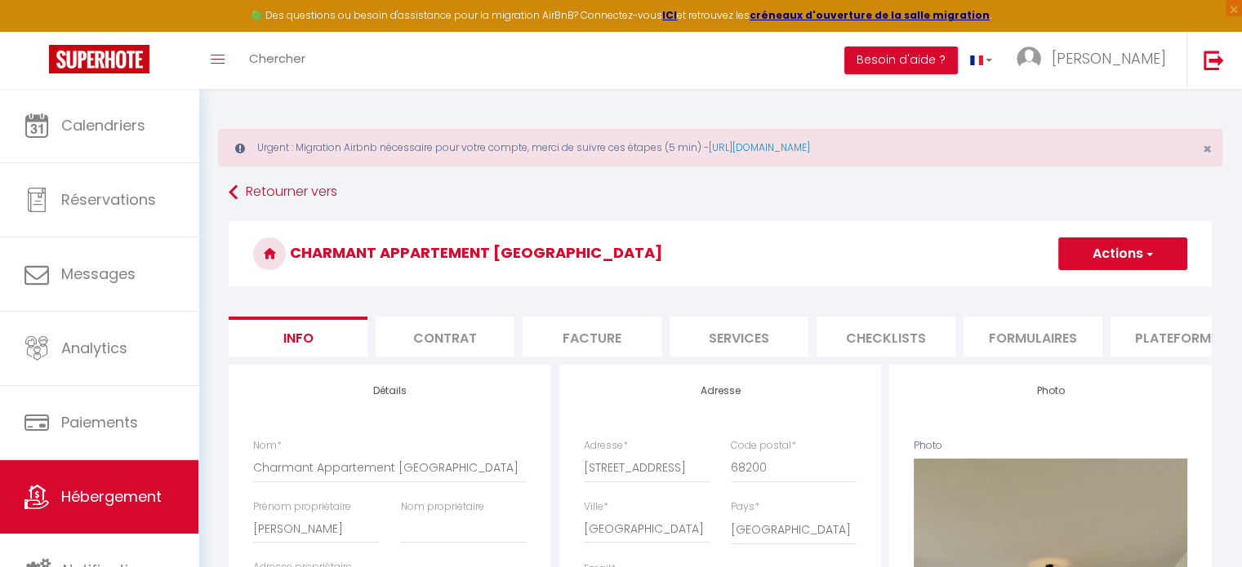
checkbox input "false"
select select "6415-1228319263518379958"
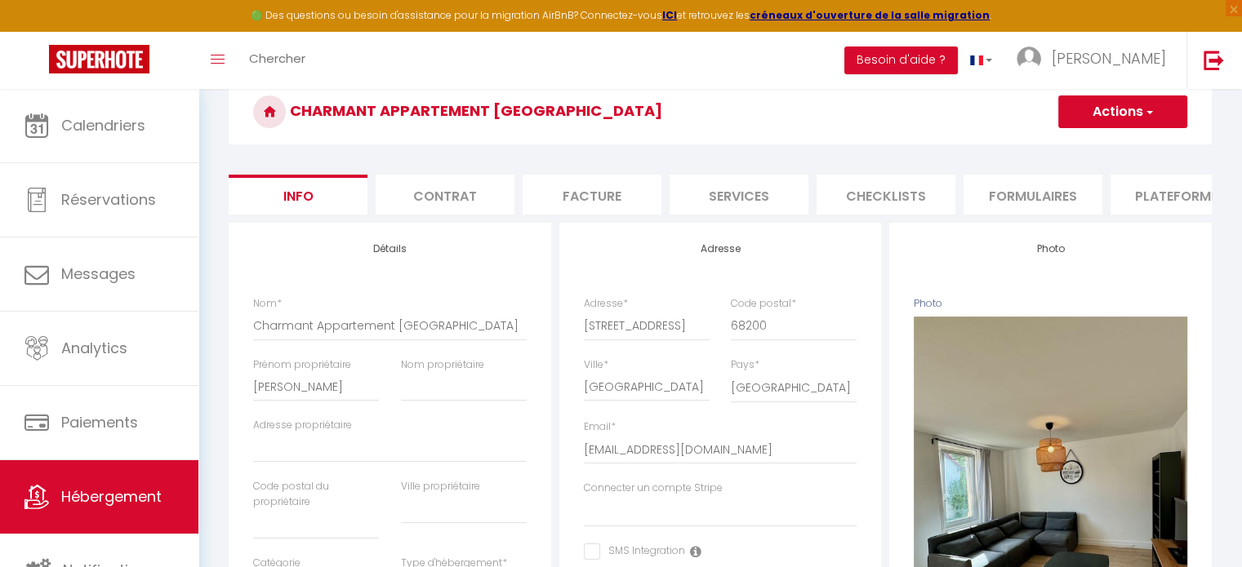
scroll to position [147, 0]
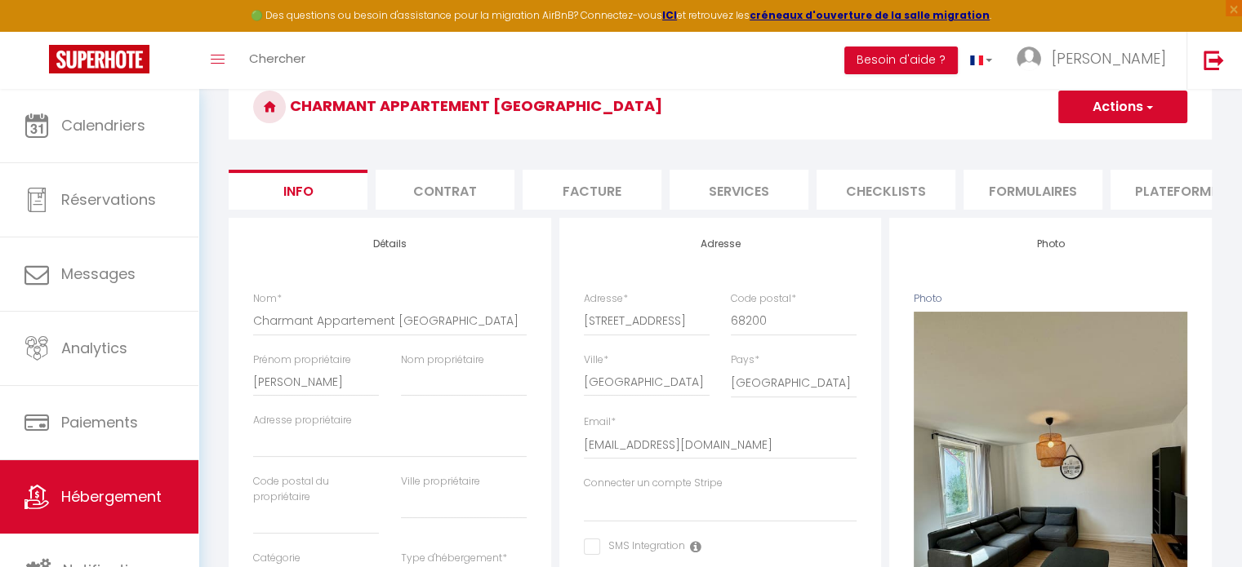
click at [945, 192] on li "Plateformes" at bounding box center [1179, 190] width 139 height 40
select select
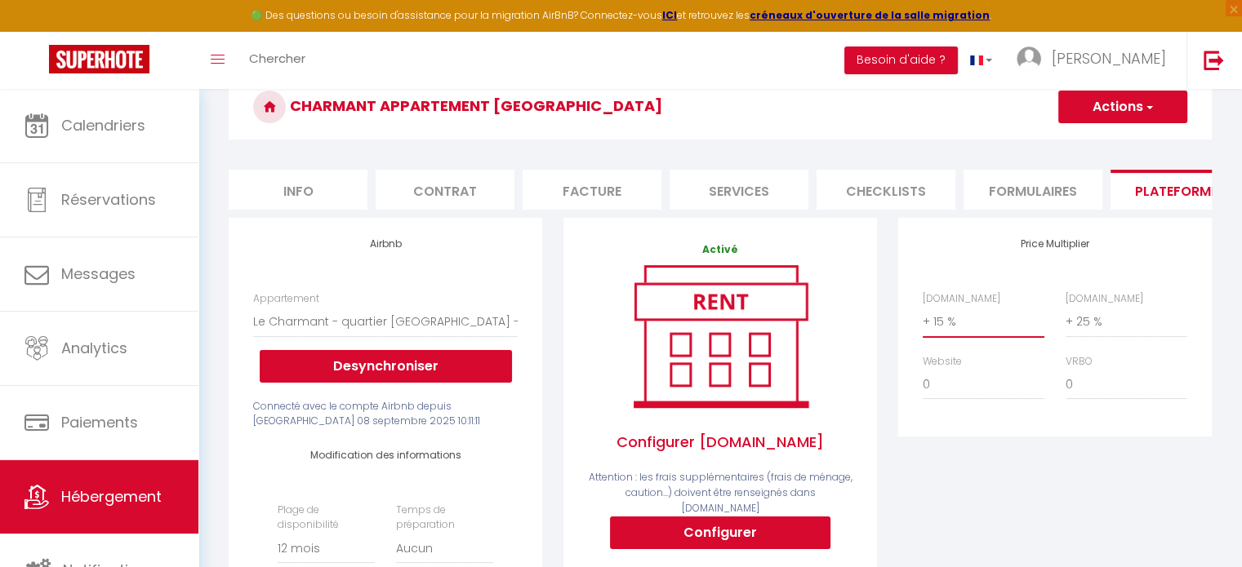
click at [945, 335] on select "0 + 1 % + 2 % + 3 % + 4 % + 5 % + 6 % + 7 % + 8 % + 9 %" at bounding box center [984, 321] width 122 height 31
select select "+ 22 %"
click at [923, 318] on select "0 + 1 % + 2 % + 3 % + 4 % + 5 % + 6 % + 7 % + 8 % + 9 %" at bounding box center [984, 321] width 122 height 31
select select
click at [945, 113] on button "Actions" at bounding box center [1122, 107] width 129 height 33
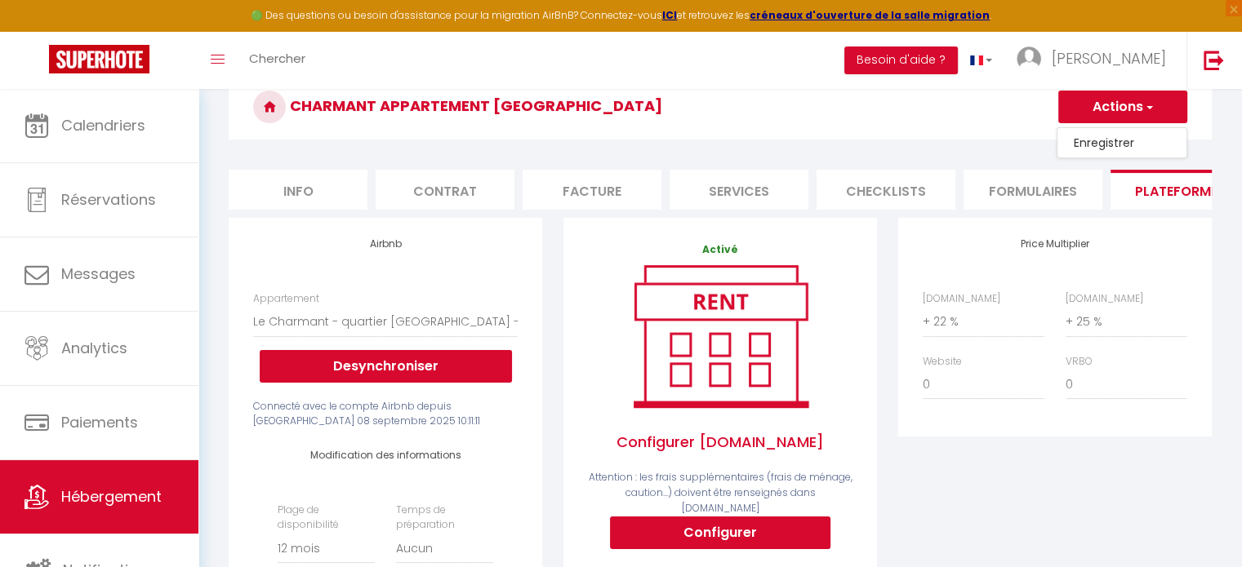
click at [945, 145] on link "Enregistrer" at bounding box center [1121, 142] width 129 height 21
select select "365"
select select "EUR"
select select
